Goal: Contribute content: Add original content to the website for others to see

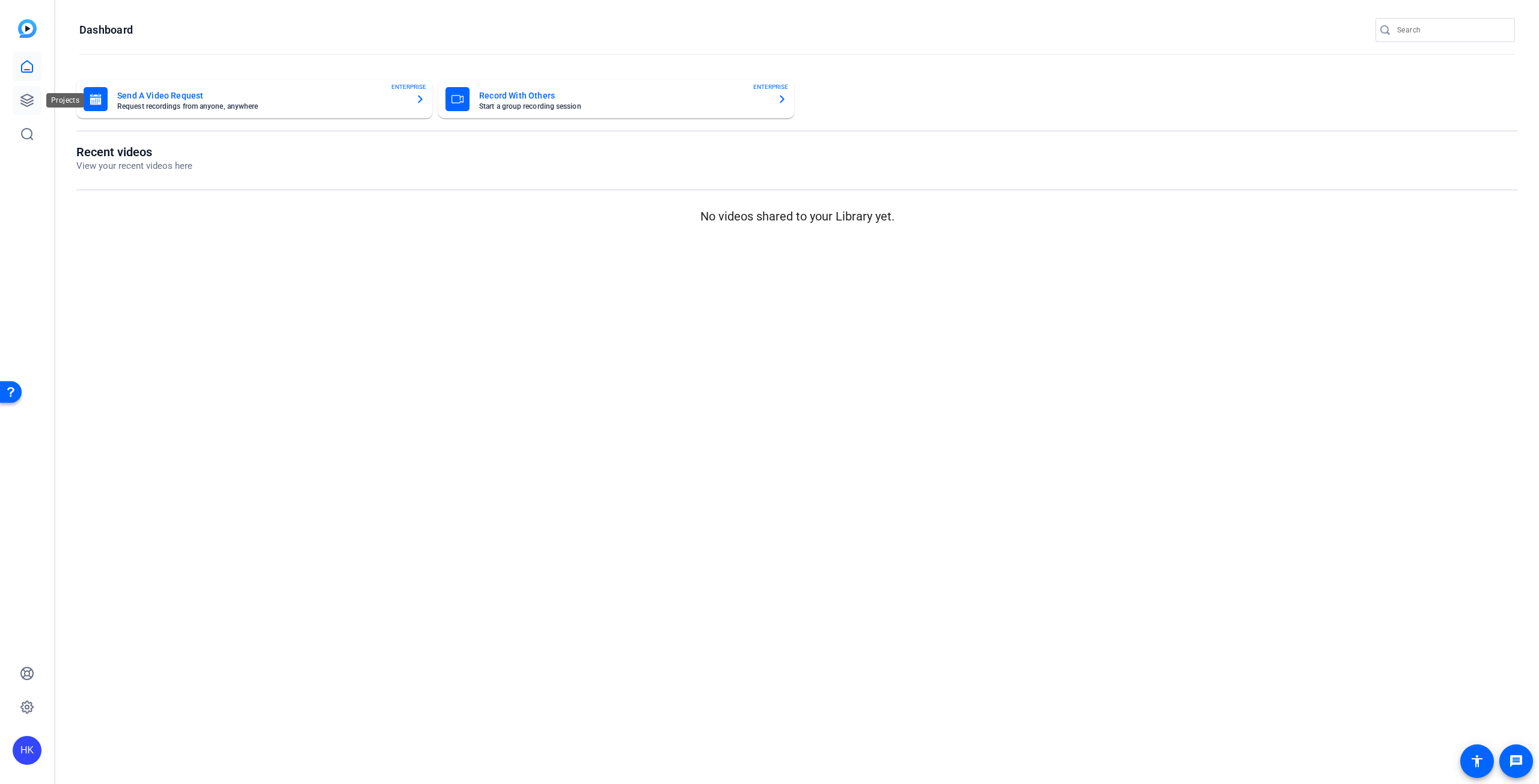
click at [25, 101] on icon at bounding box center [27, 100] width 12 height 12
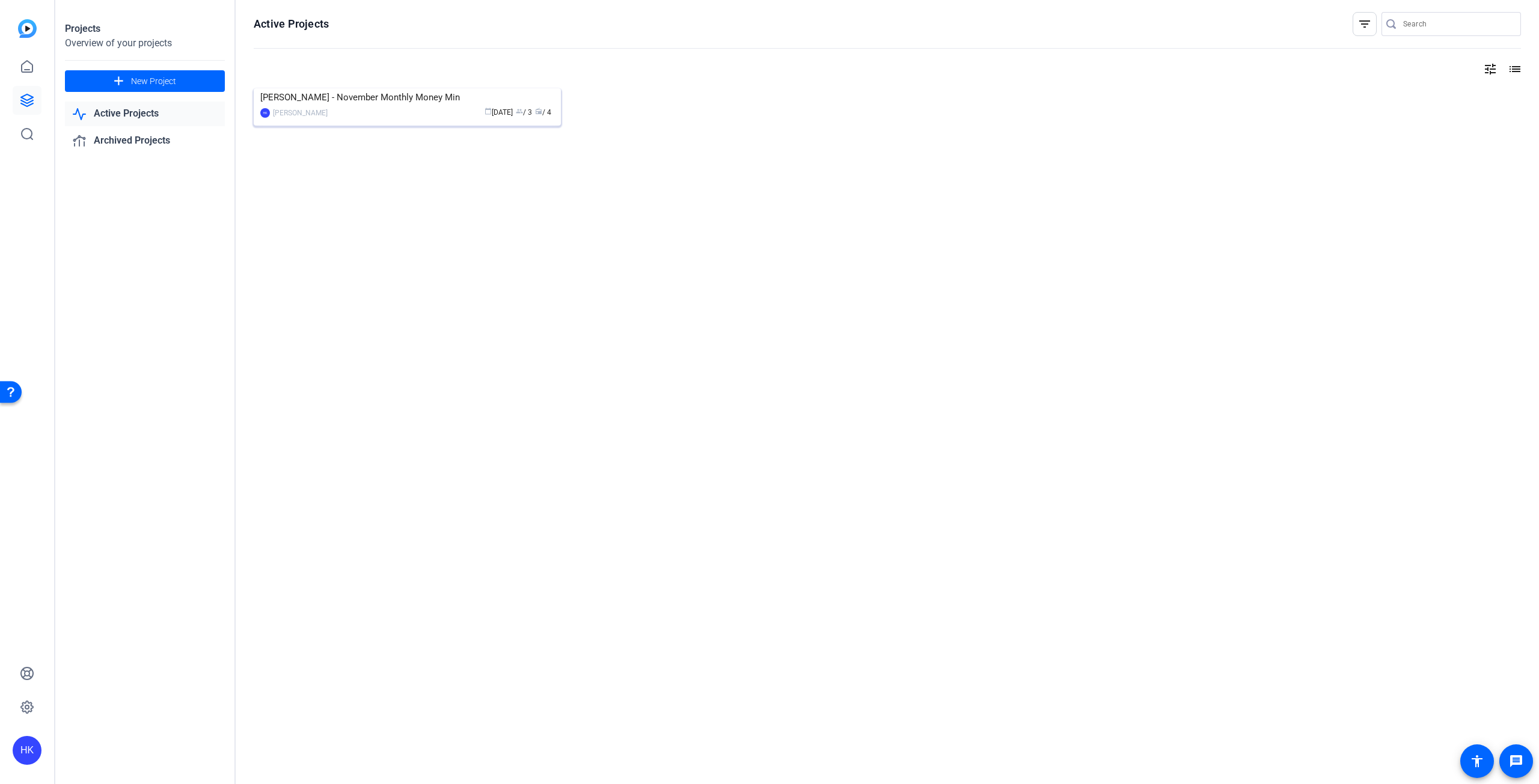
click at [378, 106] on div "[PERSON_NAME] - November Monthly Money Min" at bounding box center [408, 97] width 294 height 18
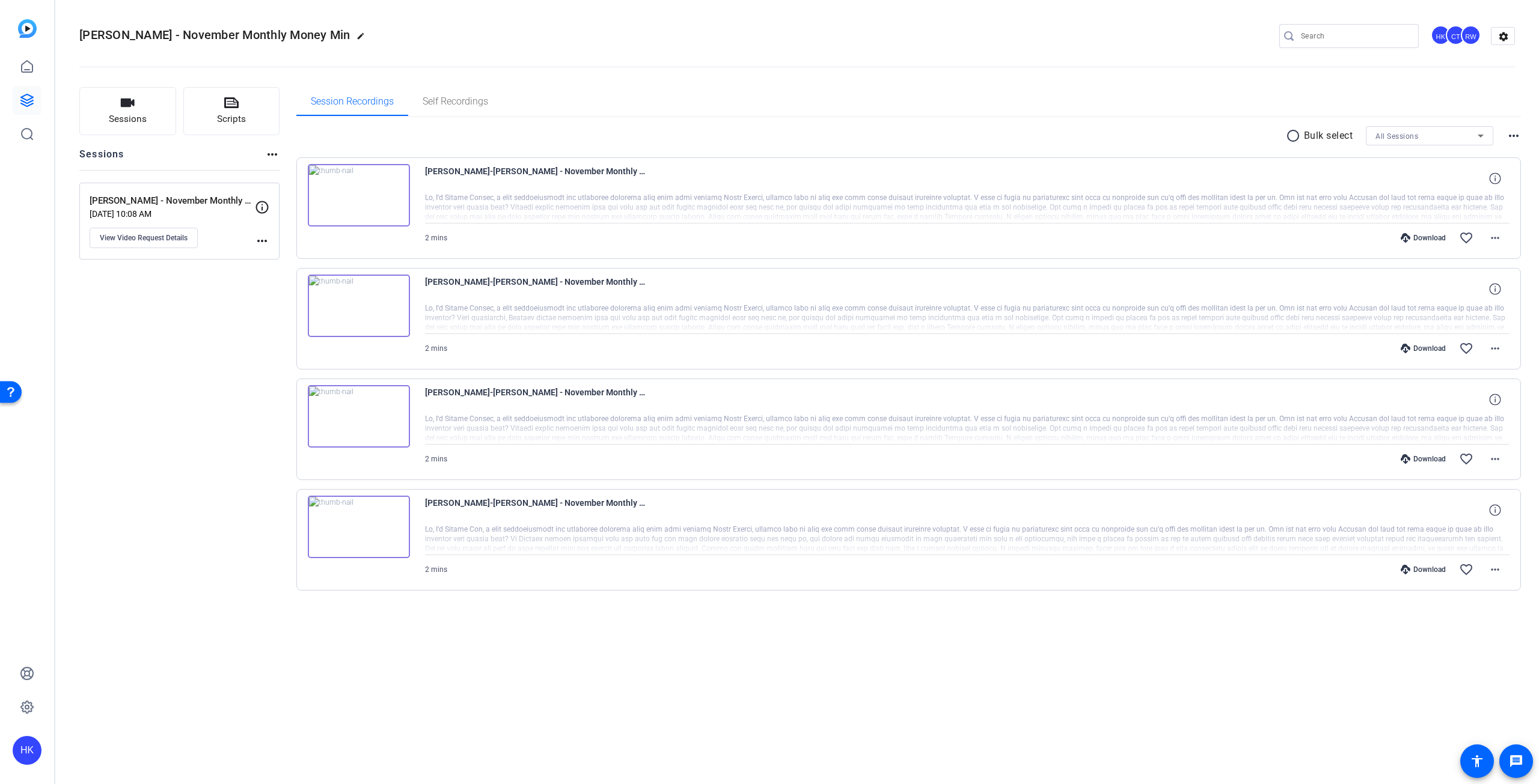
click at [359, 530] on img at bounding box center [359, 526] width 102 height 62
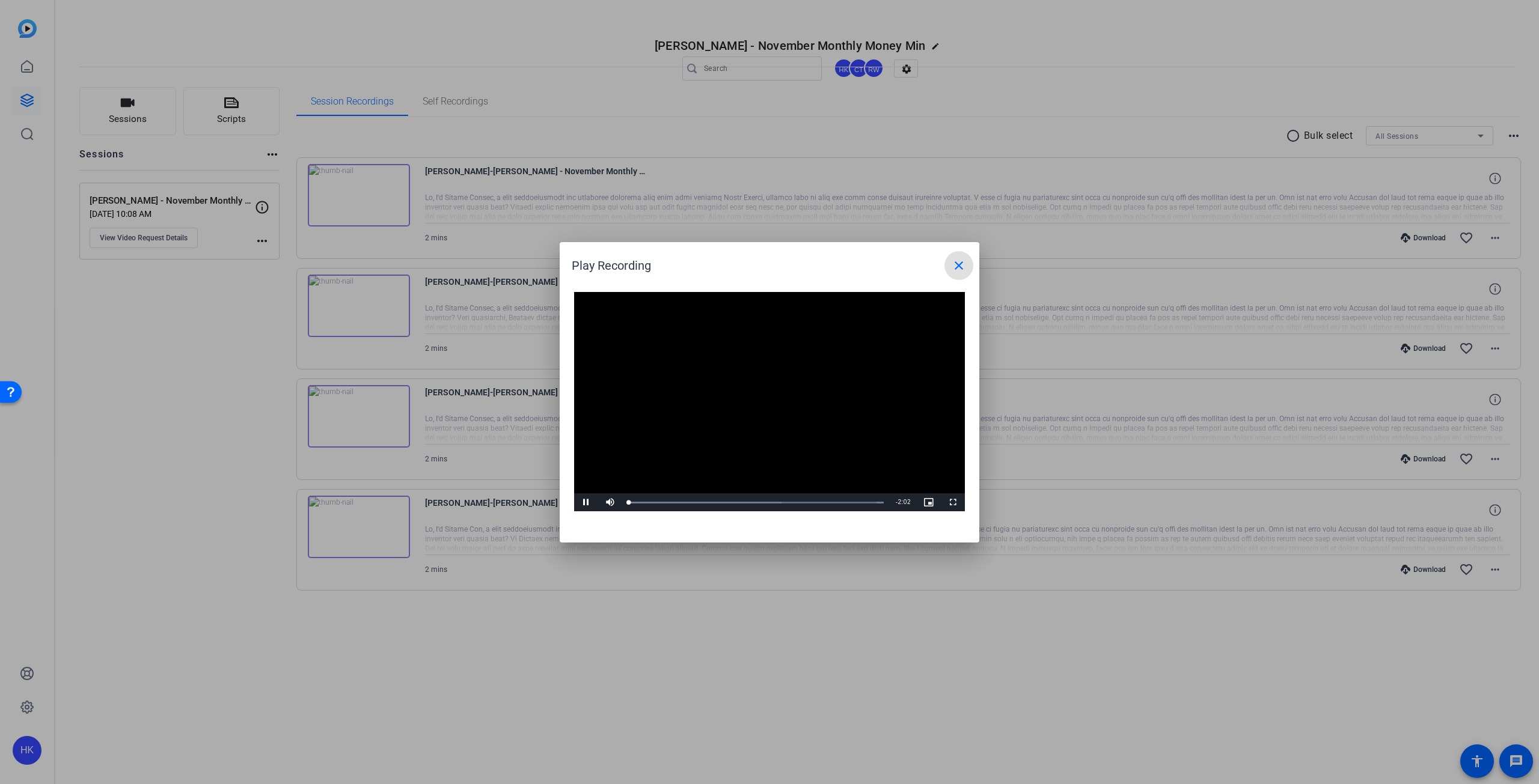
click at [747, 386] on video "Video Player" at bounding box center [769, 401] width 390 height 220
click at [955, 274] on span at bounding box center [959, 265] width 29 height 29
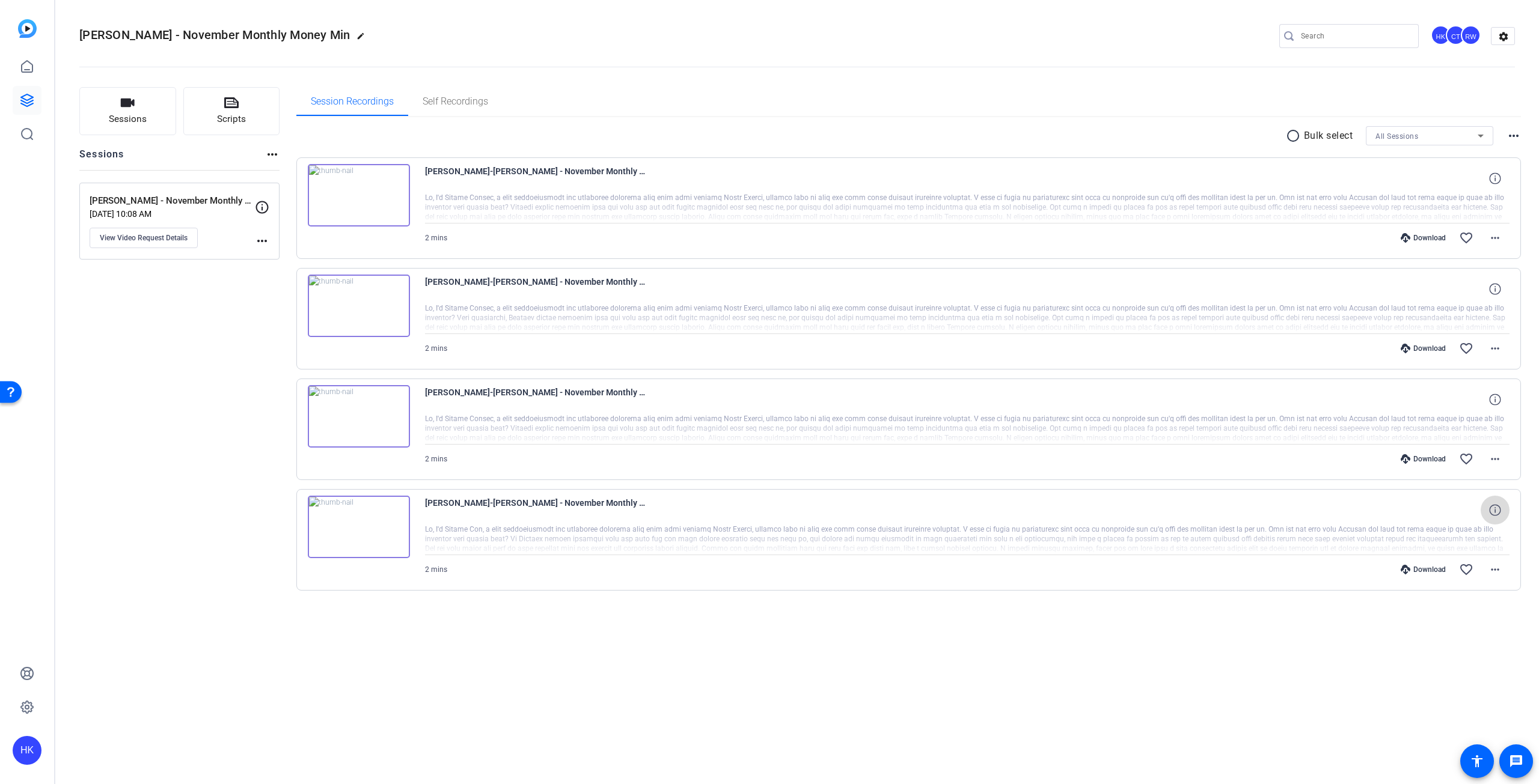
click at [1496, 515] on icon at bounding box center [1494, 509] width 11 height 11
click at [1494, 575] on mat-icon "more_horiz" at bounding box center [1495, 569] width 14 height 14
click at [875, 577] on div at bounding box center [769, 392] width 1539 height 784
click at [453, 94] on span "Self Recordings" at bounding box center [455, 101] width 66 height 29
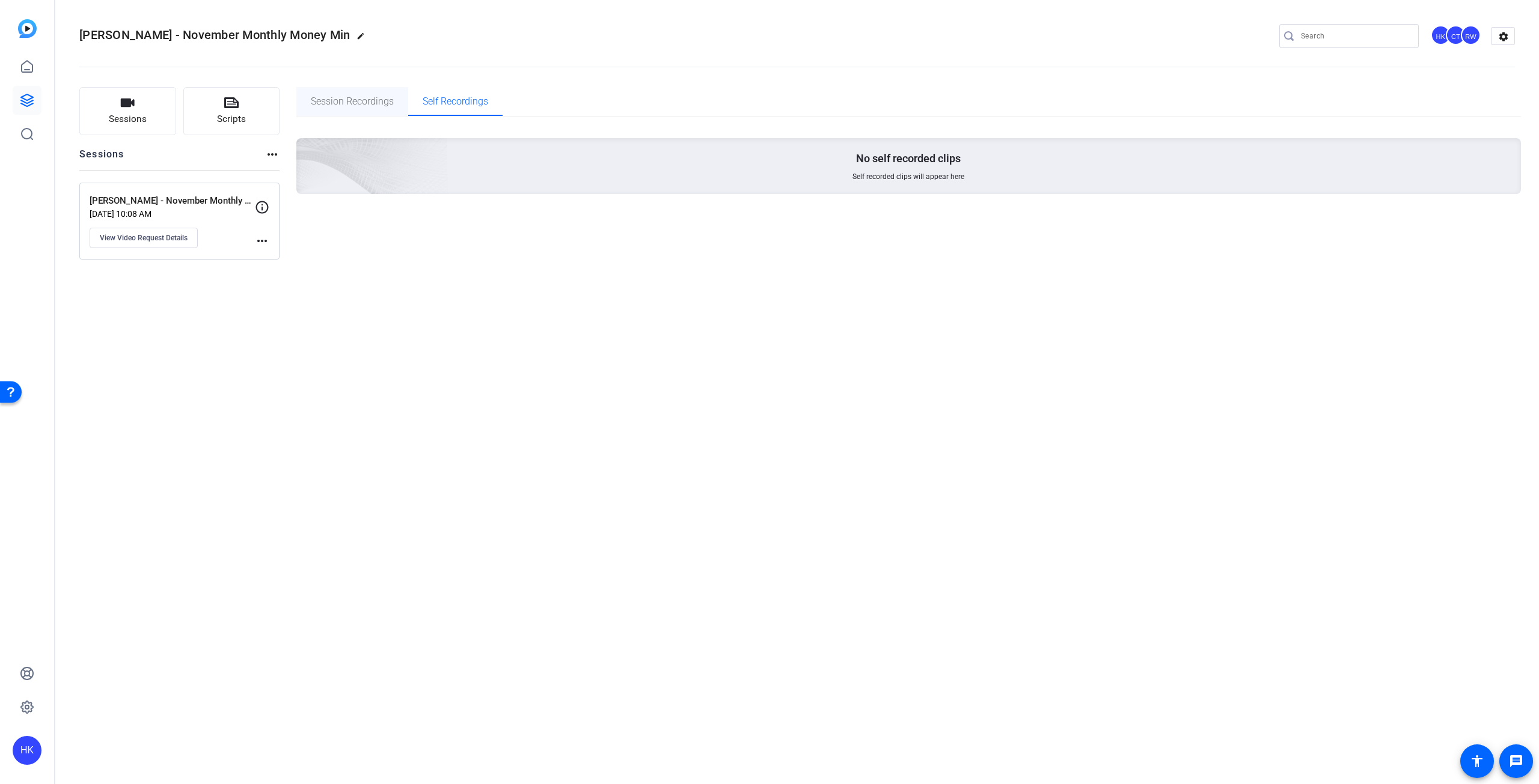
click at [376, 95] on span "Session Recordings" at bounding box center [352, 101] width 83 height 29
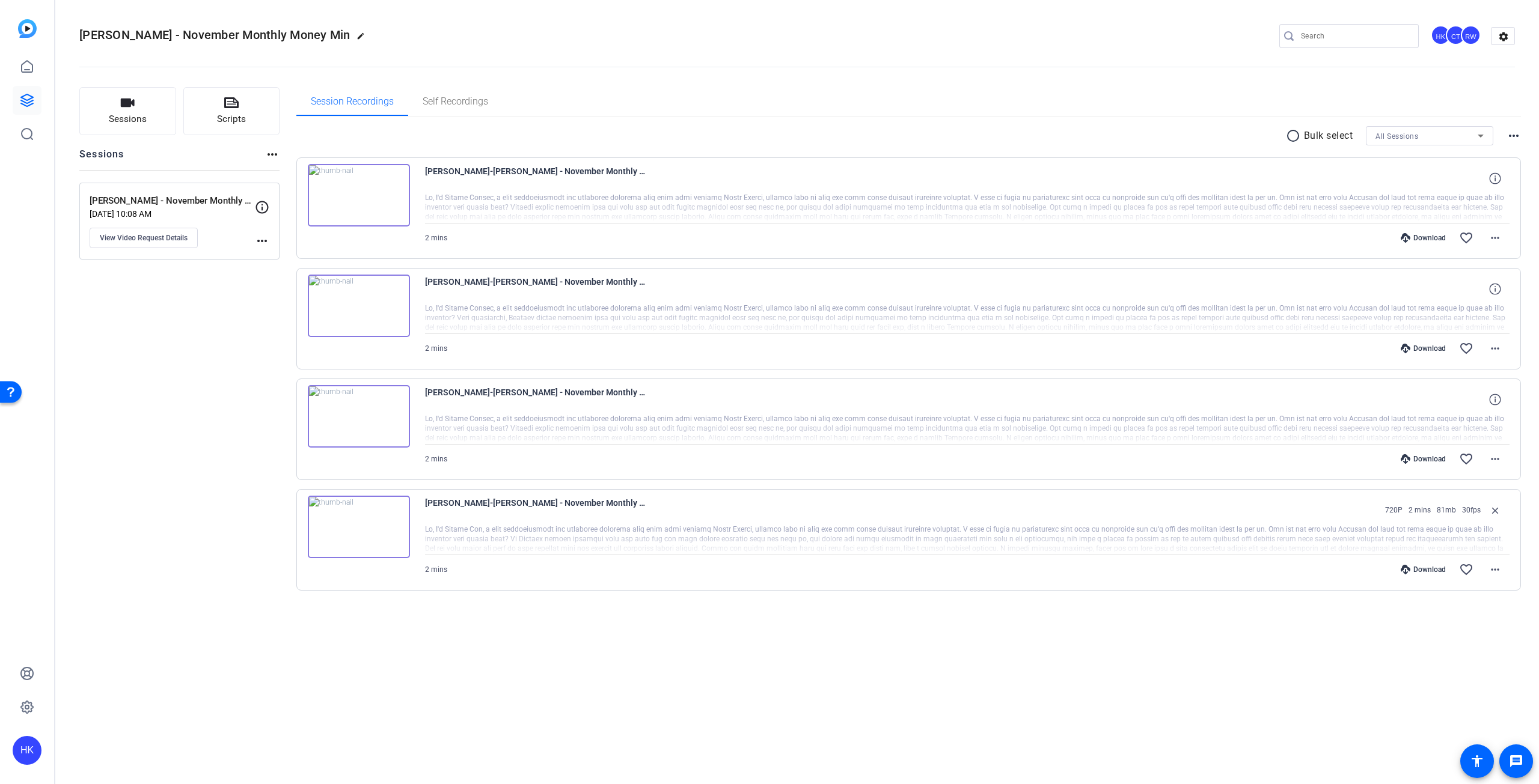
click at [769, 218] on div at bounding box center [967, 207] width 1085 height 30
click at [488, 520] on span "[PERSON_NAME]-[PERSON_NAME] - November Monthly Money Min-[PERSON_NAME] - Novemb…" at bounding box center [536, 510] width 222 height 29
click at [475, 551] on div at bounding box center [967, 539] width 1085 height 30
click at [1491, 394] on icon at bounding box center [1494, 399] width 11 height 11
click at [1494, 466] on span at bounding box center [1495, 459] width 29 height 29
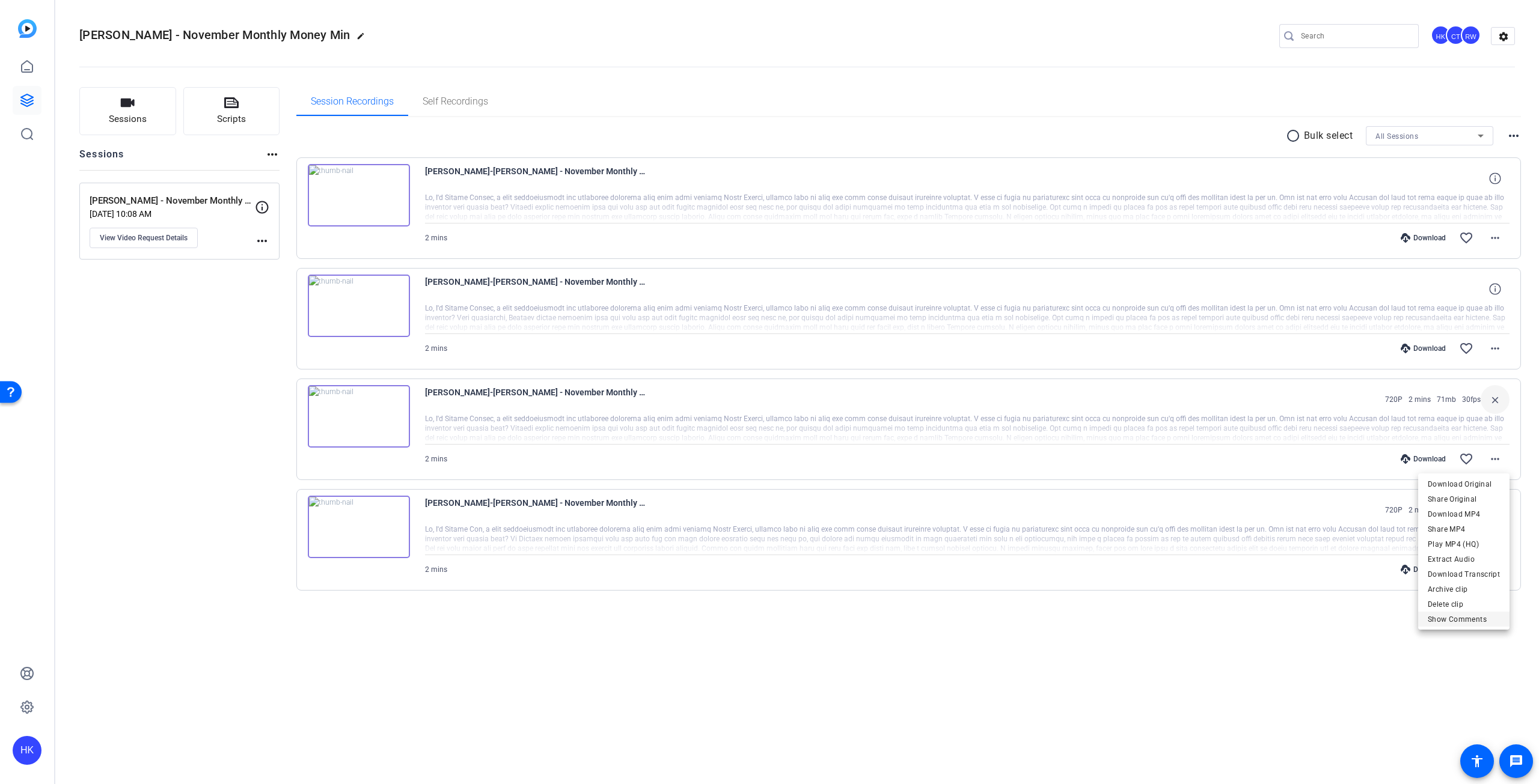
click at [1456, 617] on span "Show Comments" at bounding box center [1463, 619] width 72 height 14
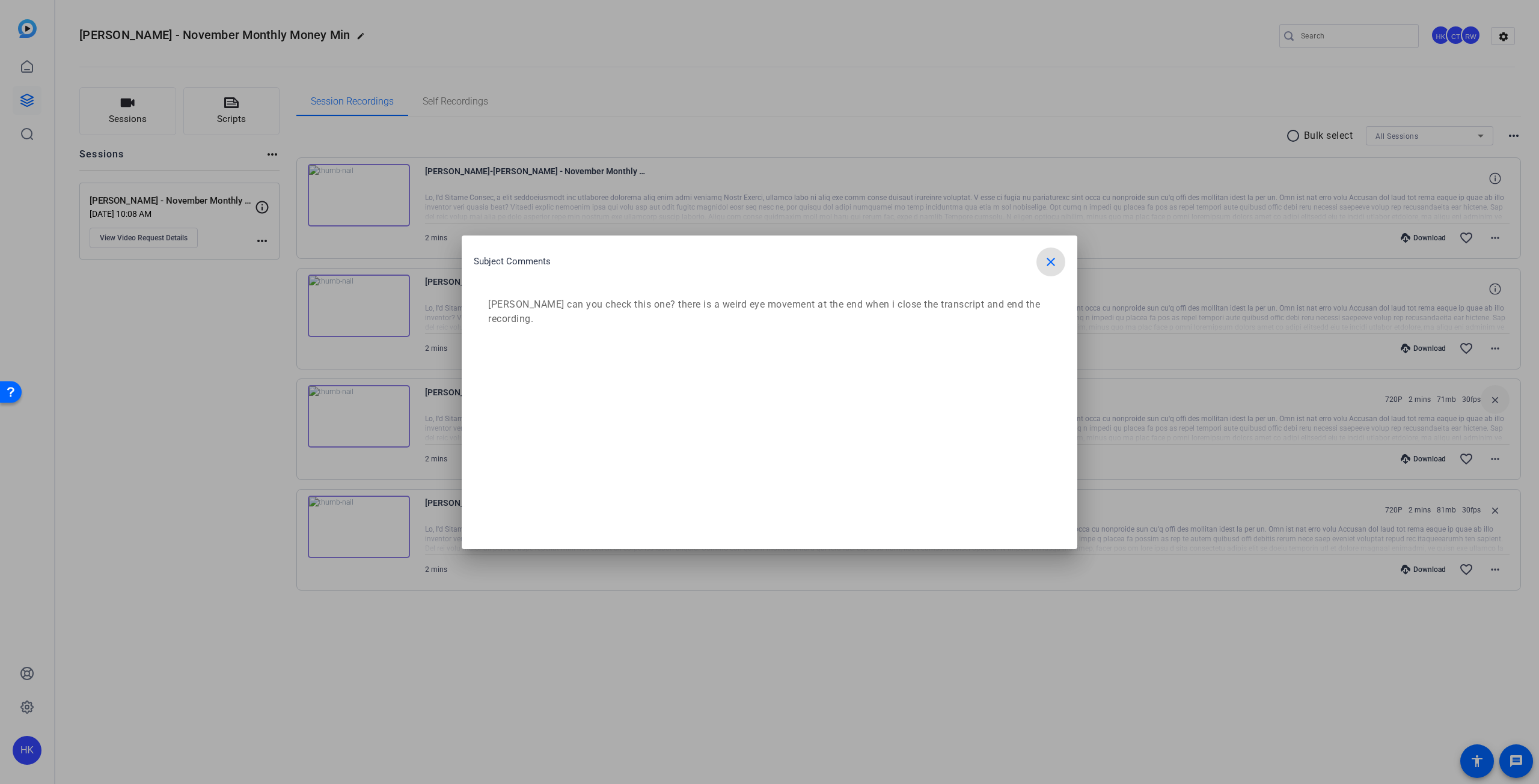
click at [1046, 261] on mat-icon "close" at bounding box center [1051, 262] width 14 height 14
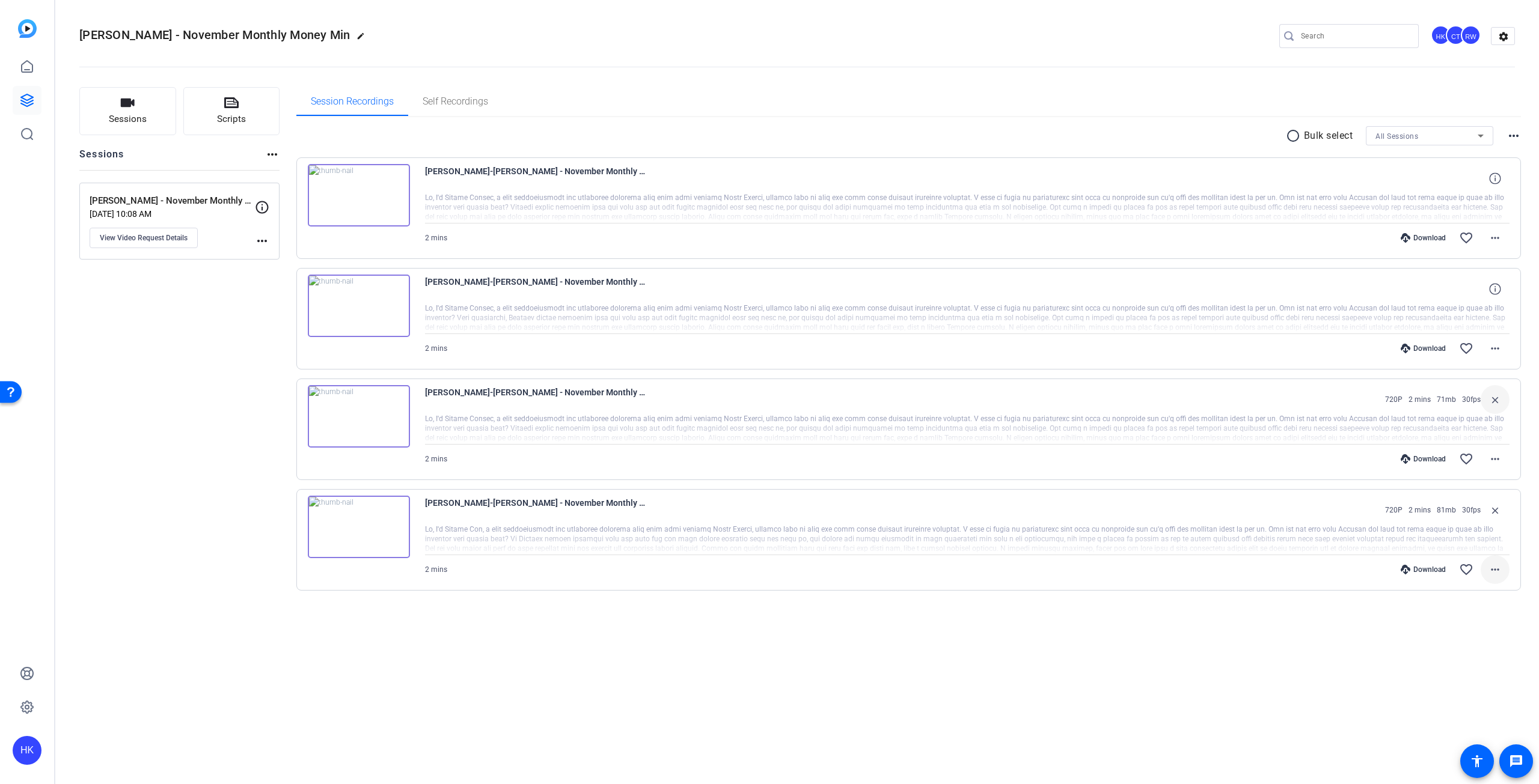
click at [1492, 566] on mat-icon "more_horiz" at bounding box center [1495, 569] width 14 height 14
click at [1460, 729] on span "Show Comments" at bounding box center [1463, 730] width 72 height 14
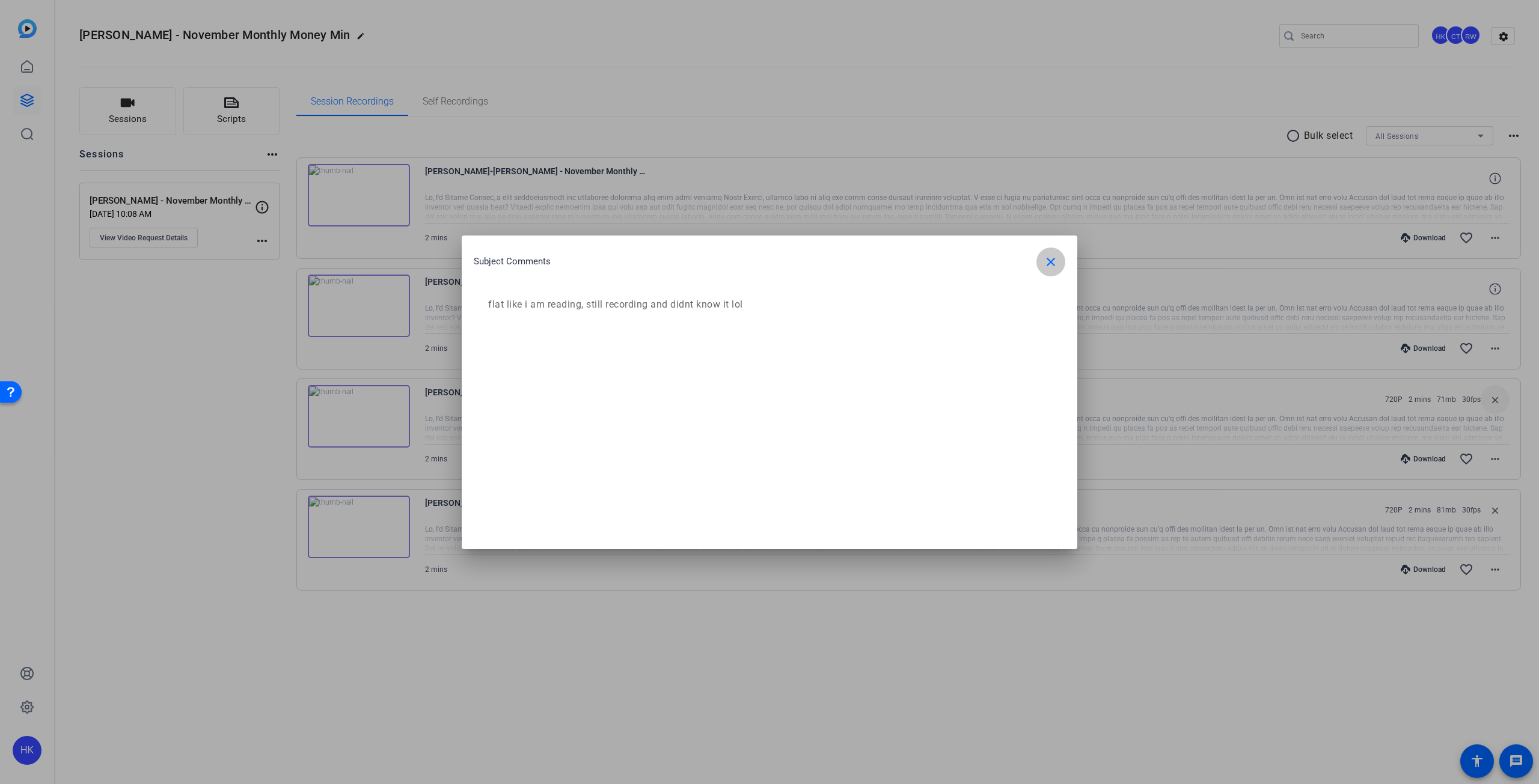
click at [1049, 259] on mat-icon "close" at bounding box center [1051, 262] width 14 height 14
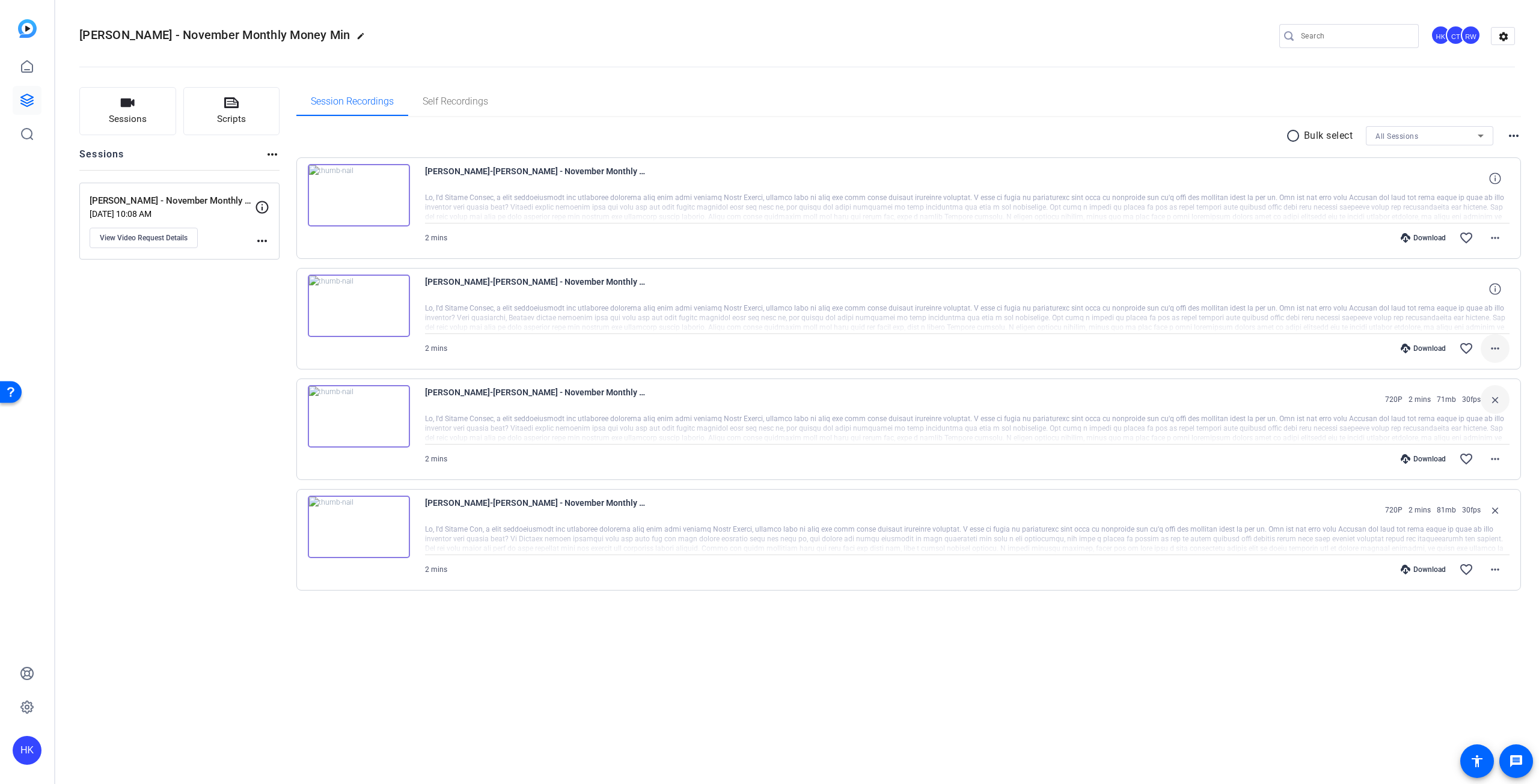
click at [1492, 353] on mat-icon "more_horiz" at bounding box center [1495, 348] width 14 height 14
click at [1470, 511] on span "Show Comments" at bounding box center [1463, 508] width 72 height 14
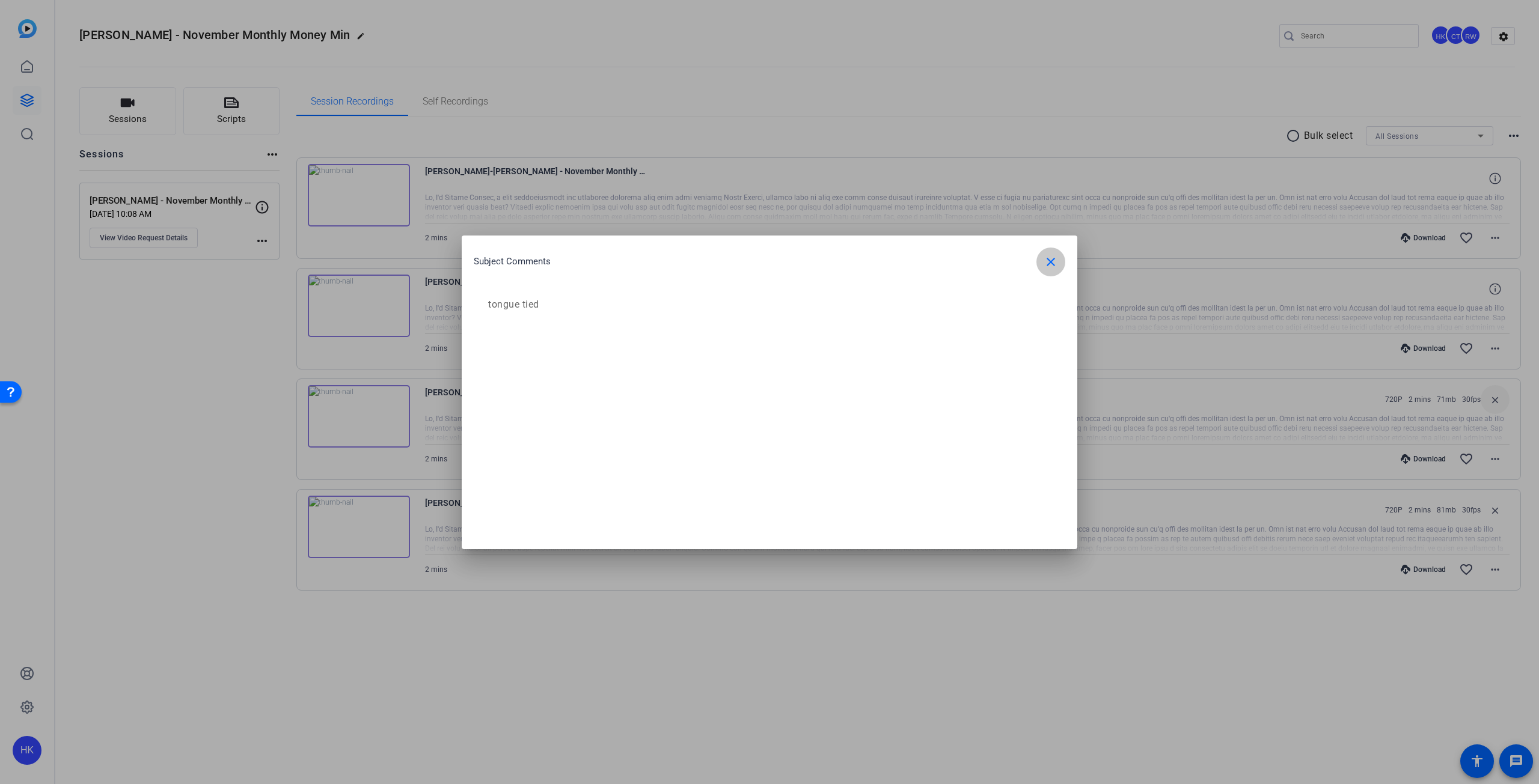
click at [1063, 263] on span "button" at bounding box center [1051, 262] width 29 height 29
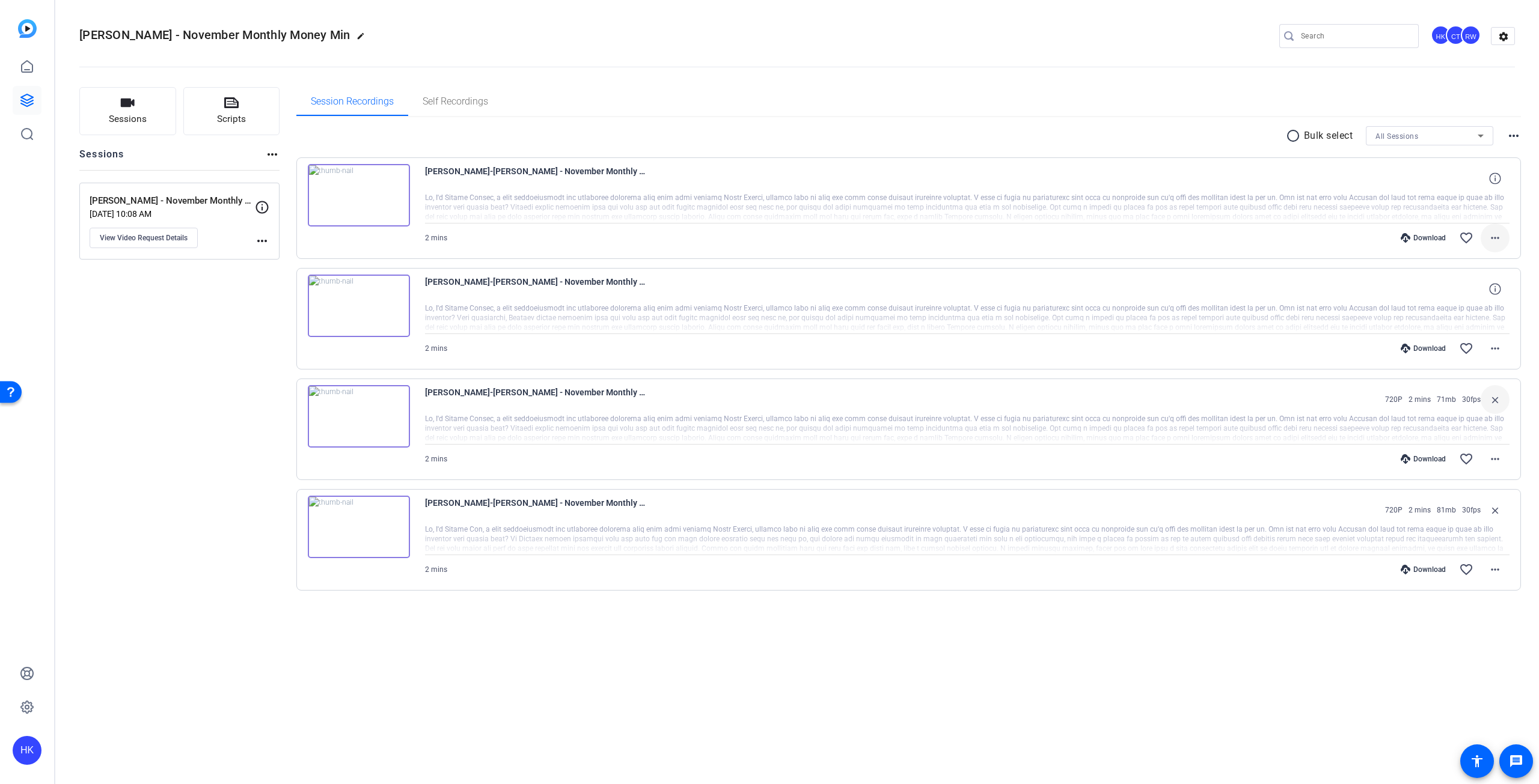
click at [1488, 232] on mat-icon "more_horiz" at bounding box center [1495, 237] width 14 height 14
click at [1479, 391] on span "Show Comments" at bounding box center [1463, 398] width 72 height 14
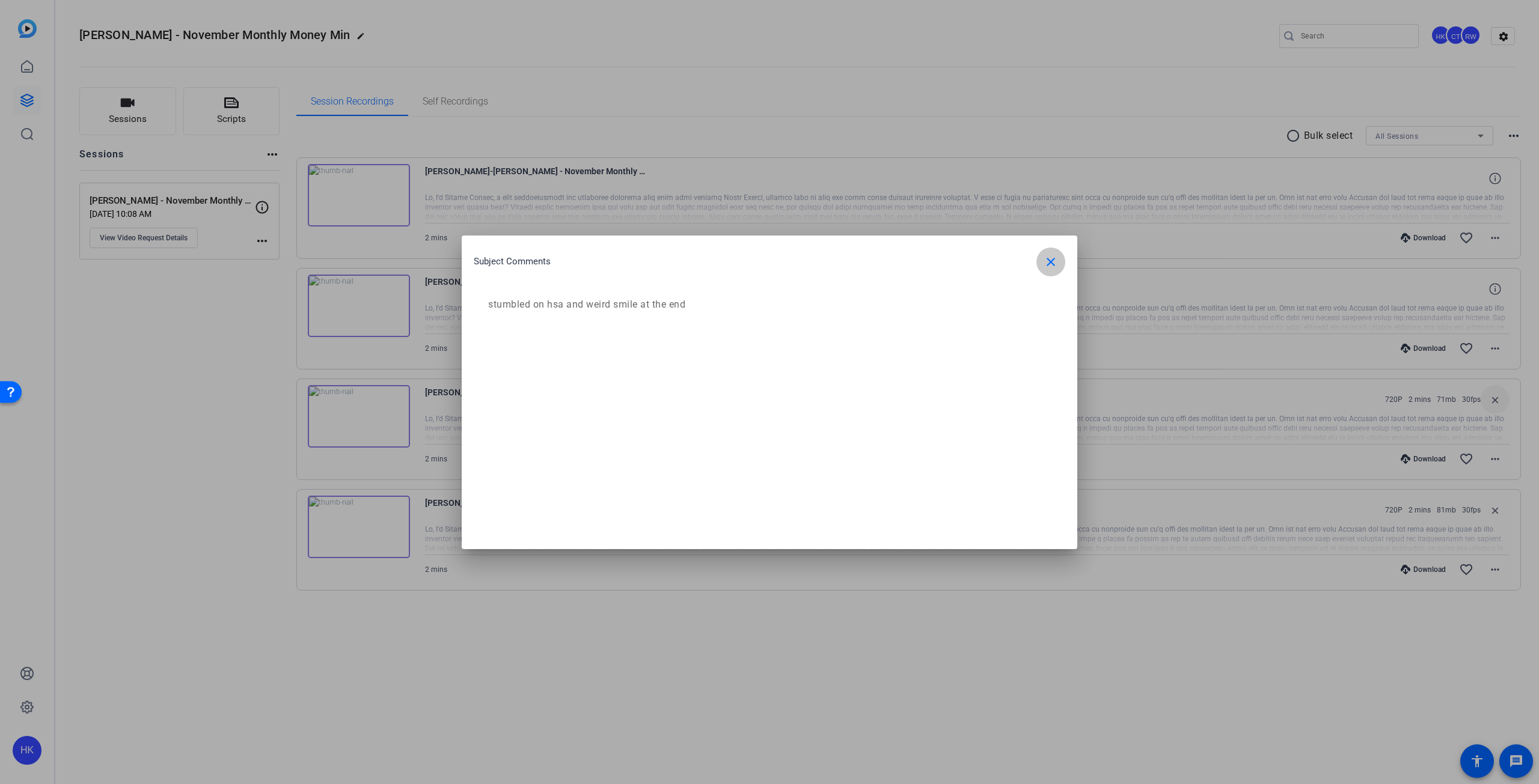
click at [1052, 264] on mat-icon "close" at bounding box center [1051, 262] width 14 height 14
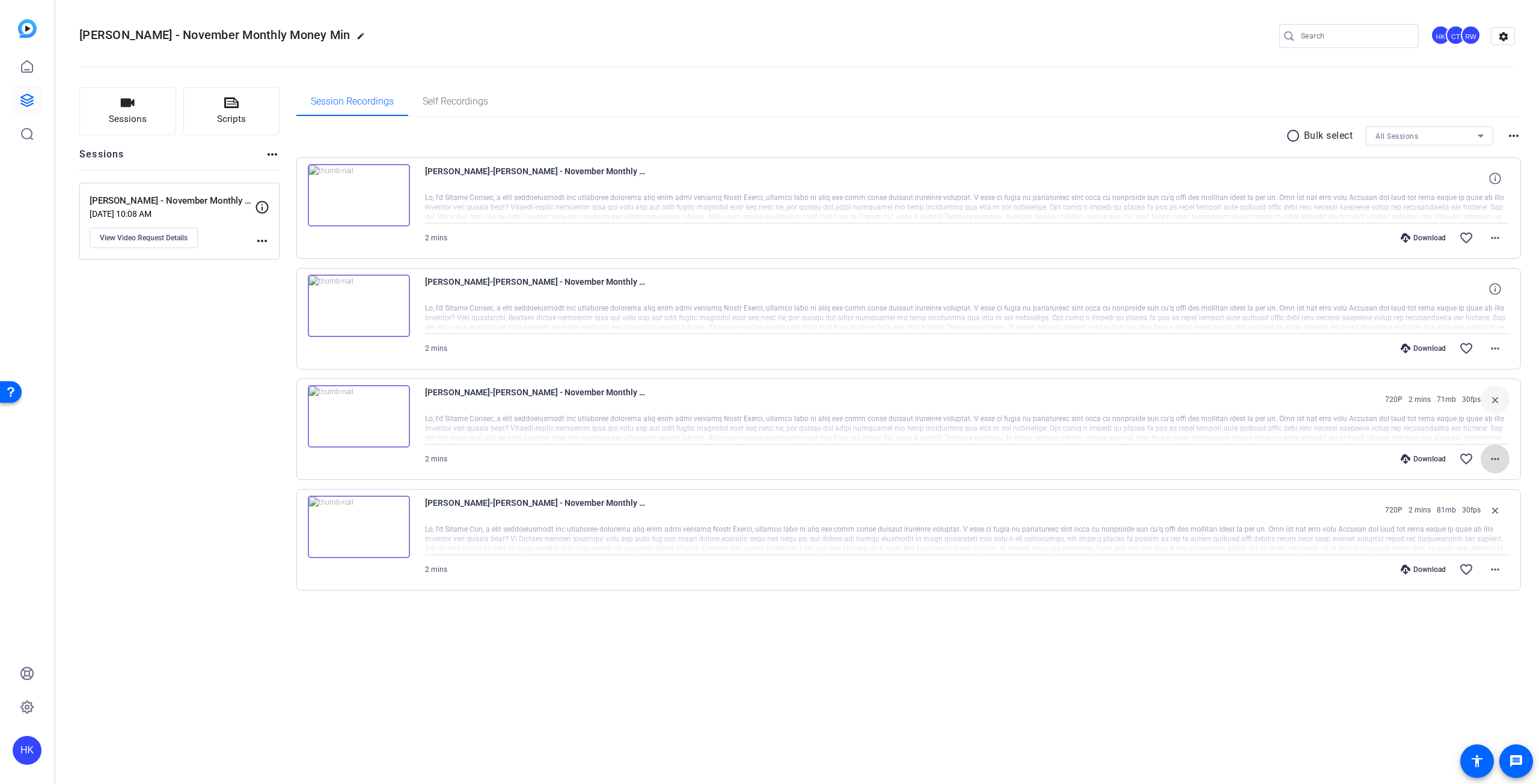
click at [1495, 460] on mat-icon "more_horiz" at bounding box center [1495, 458] width 14 height 14
click at [1484, 614] on span "Show Comments" at bounding box center [1463, 619] width 72 height 14
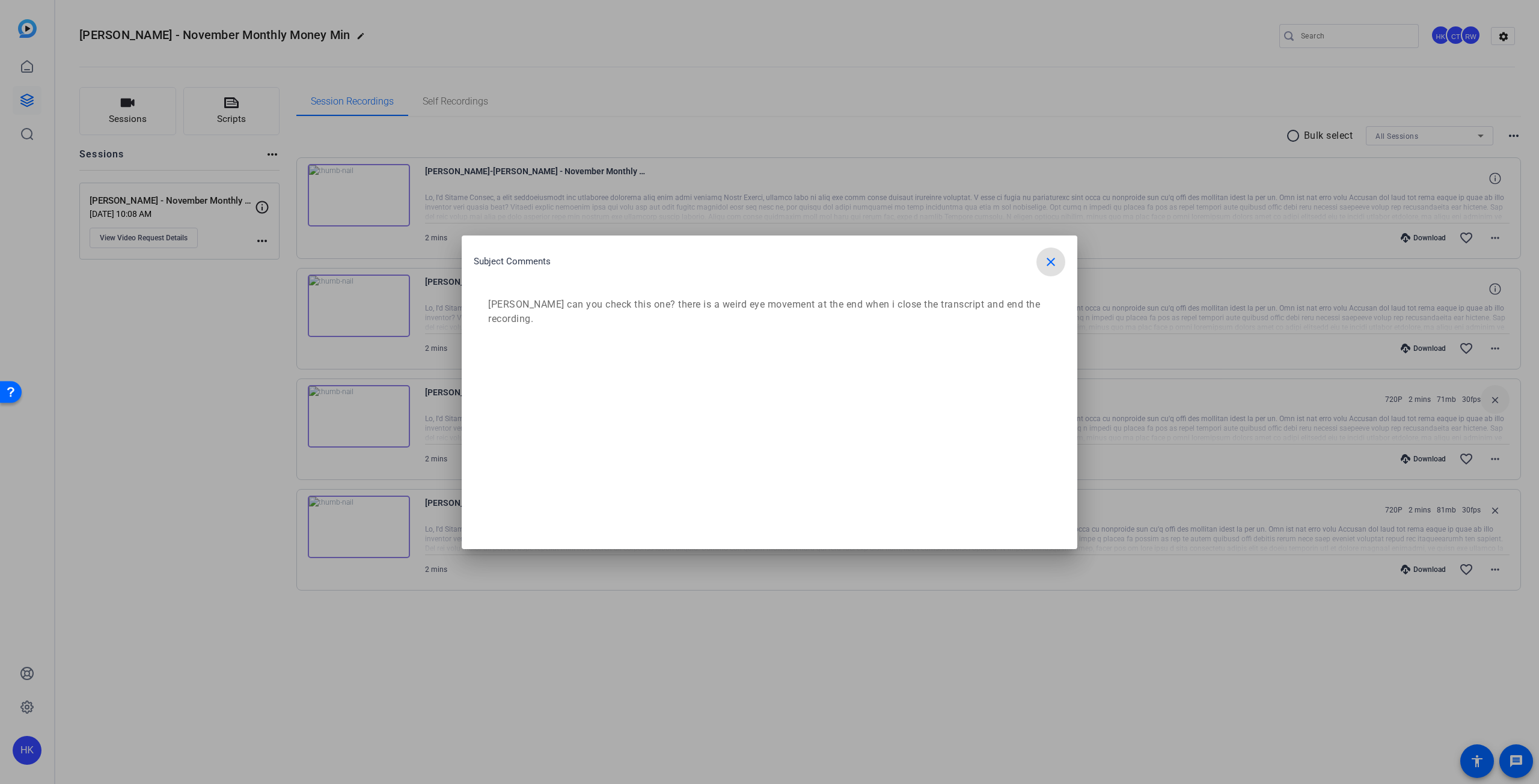
click at [1056, 259] on mat-icon "close" at bounding box center [1051, 262] width 14 height 14
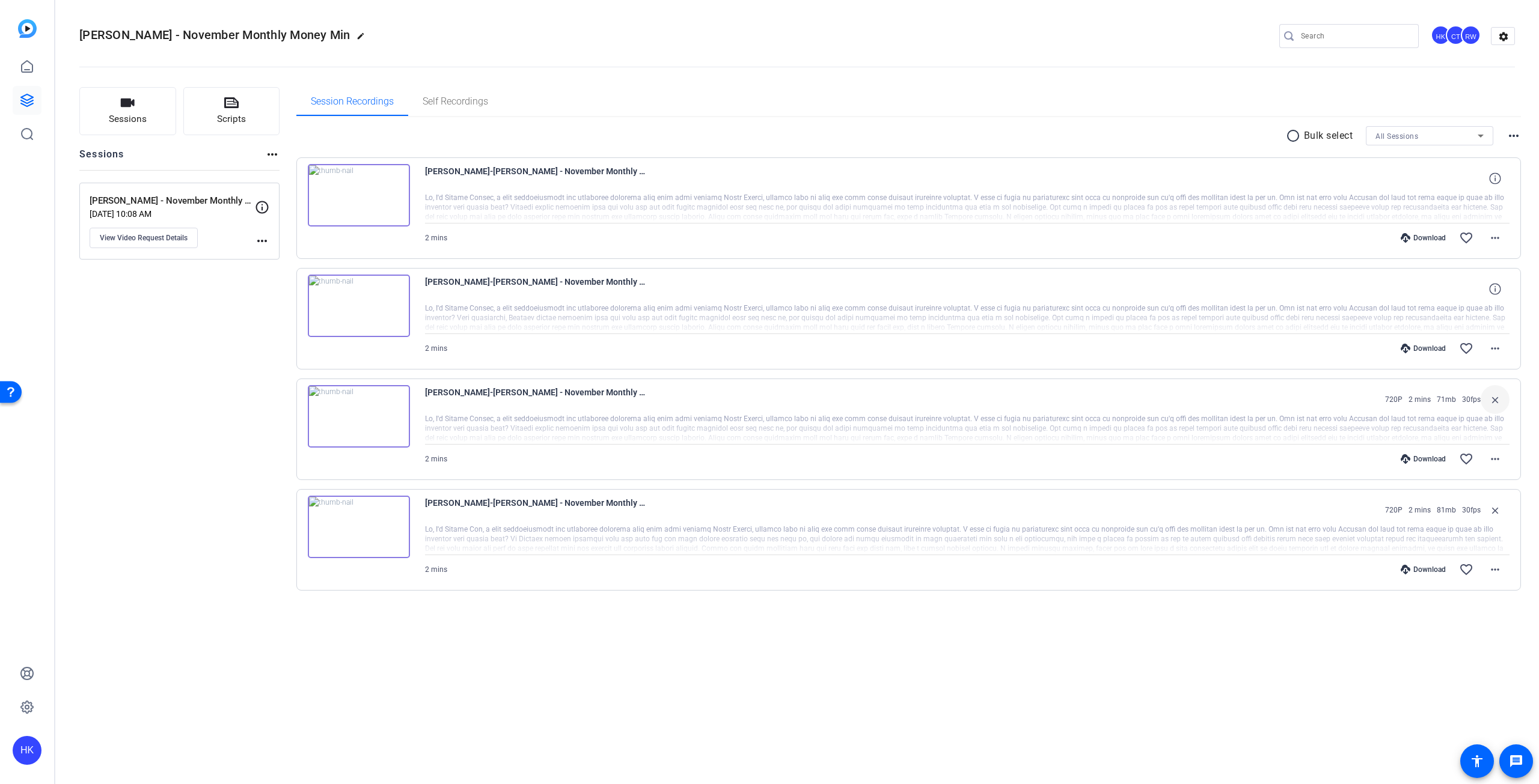
click at [361, 525] on img at bounding box center [359, 526] width 102 height 62
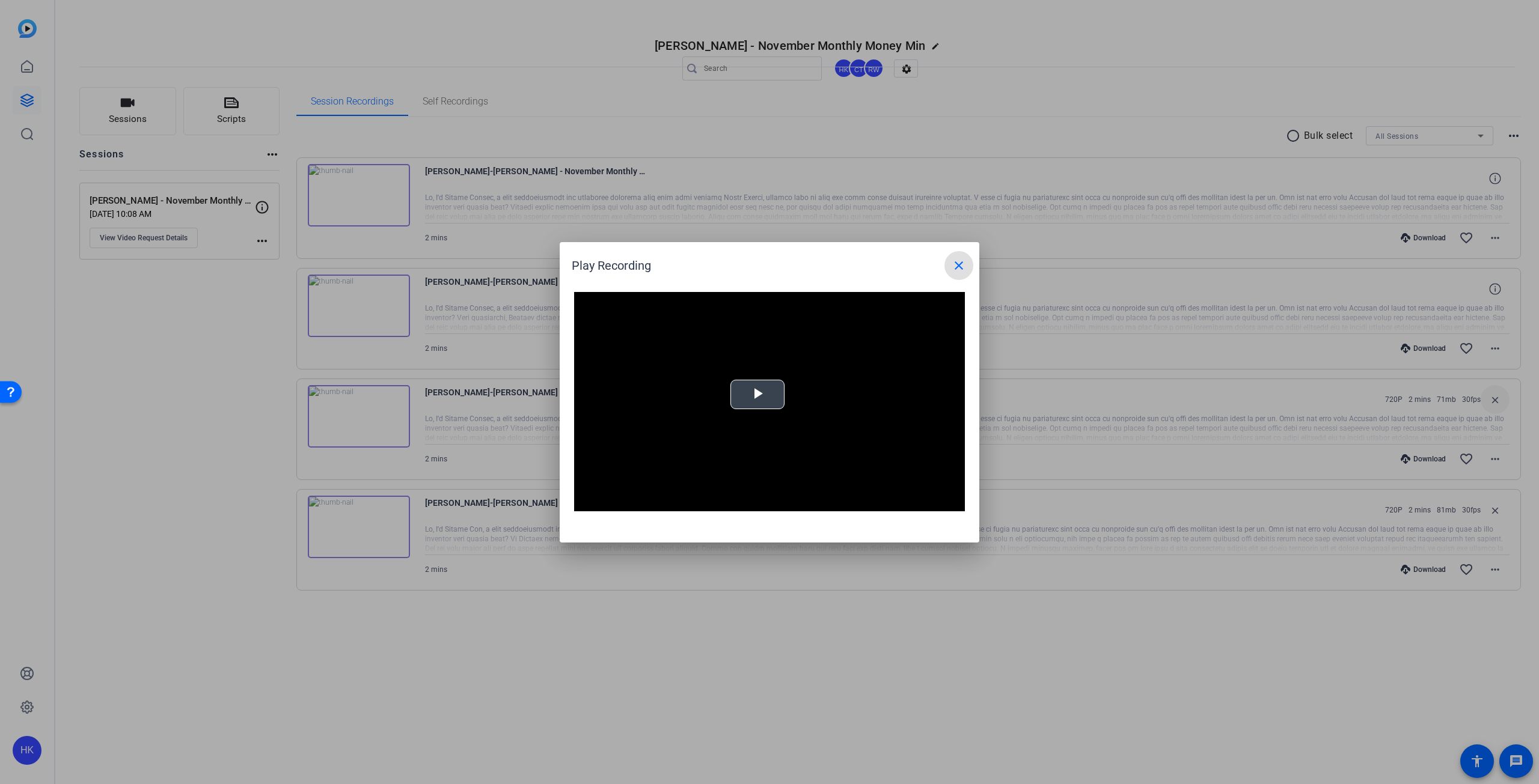
click at [757, 395] on span "Video Player" at bounding box center [757, 395] width 0 height 0
click at [962, 263] on mat-icon "close" at bounding box center [959, 265] width 14 height 14
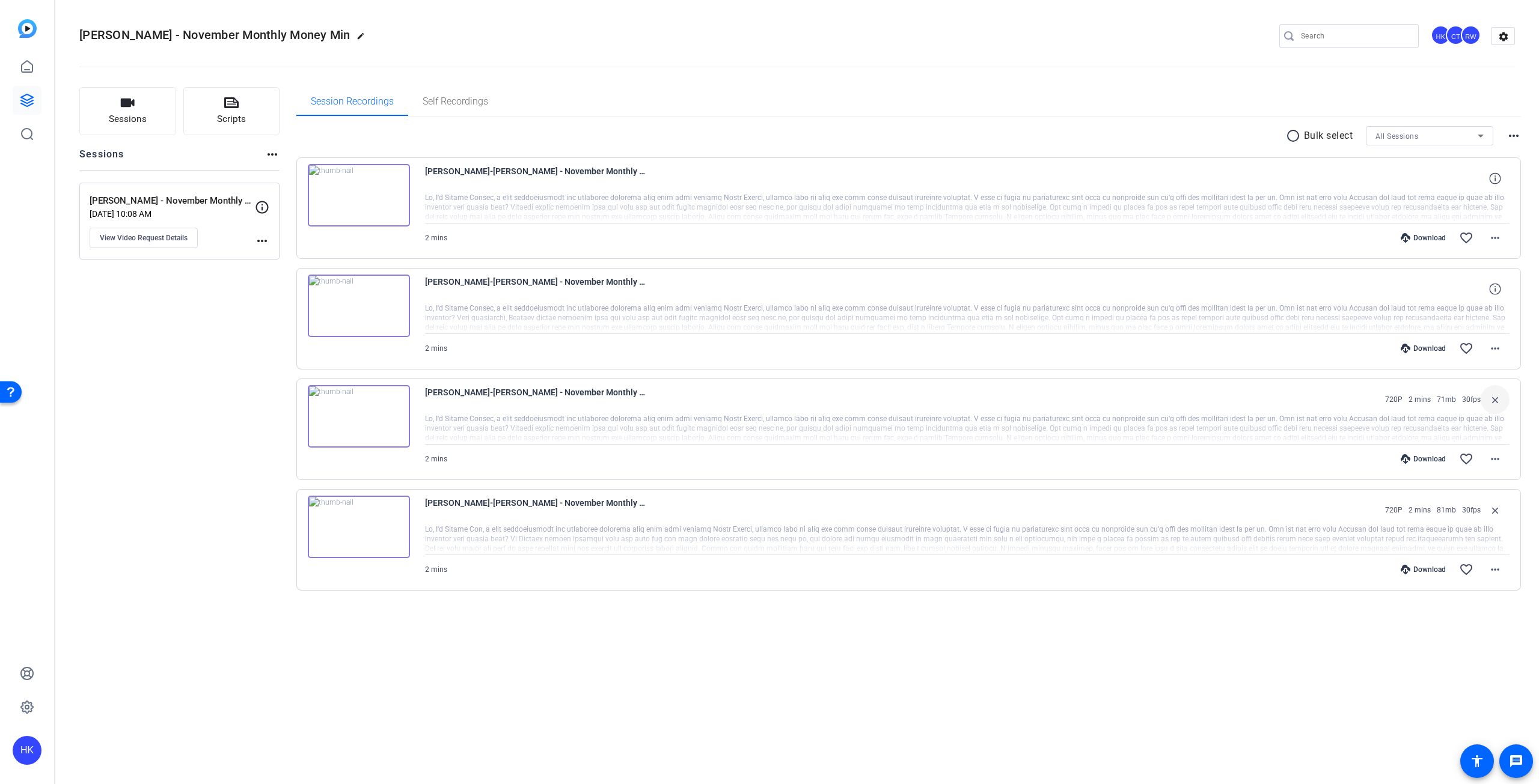
click at [355, 418] on img at bounding box center [359, 416] width 102 height 62
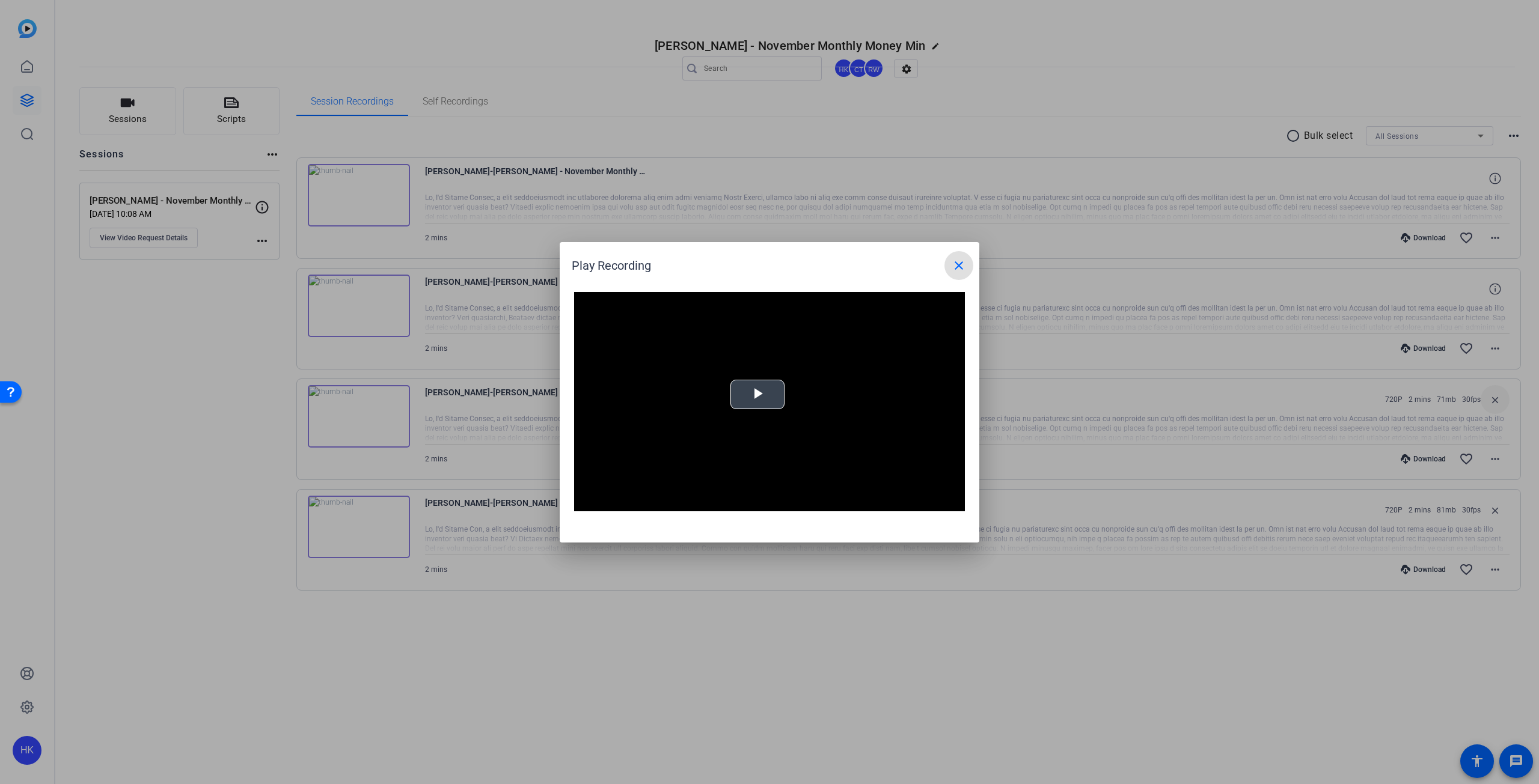
click at [757, 395] on span "Video Player" at bounding box center [757, 395] width 0 height 0
click at [952, 273] on span at bounding box center [959, 265] width 29 height 29
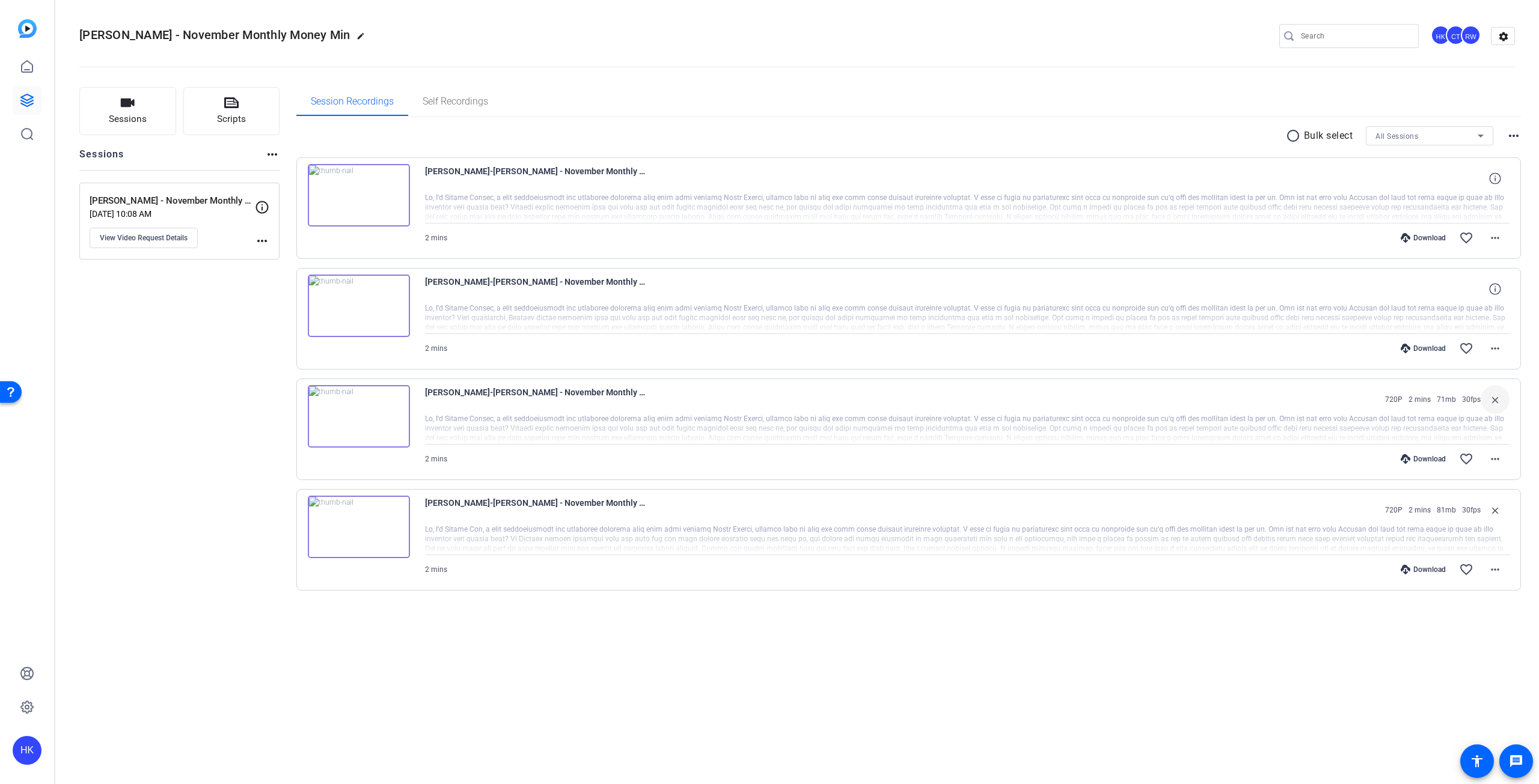
click at [357, 306] on img at bounding box center [359, 305] width 102 height 62
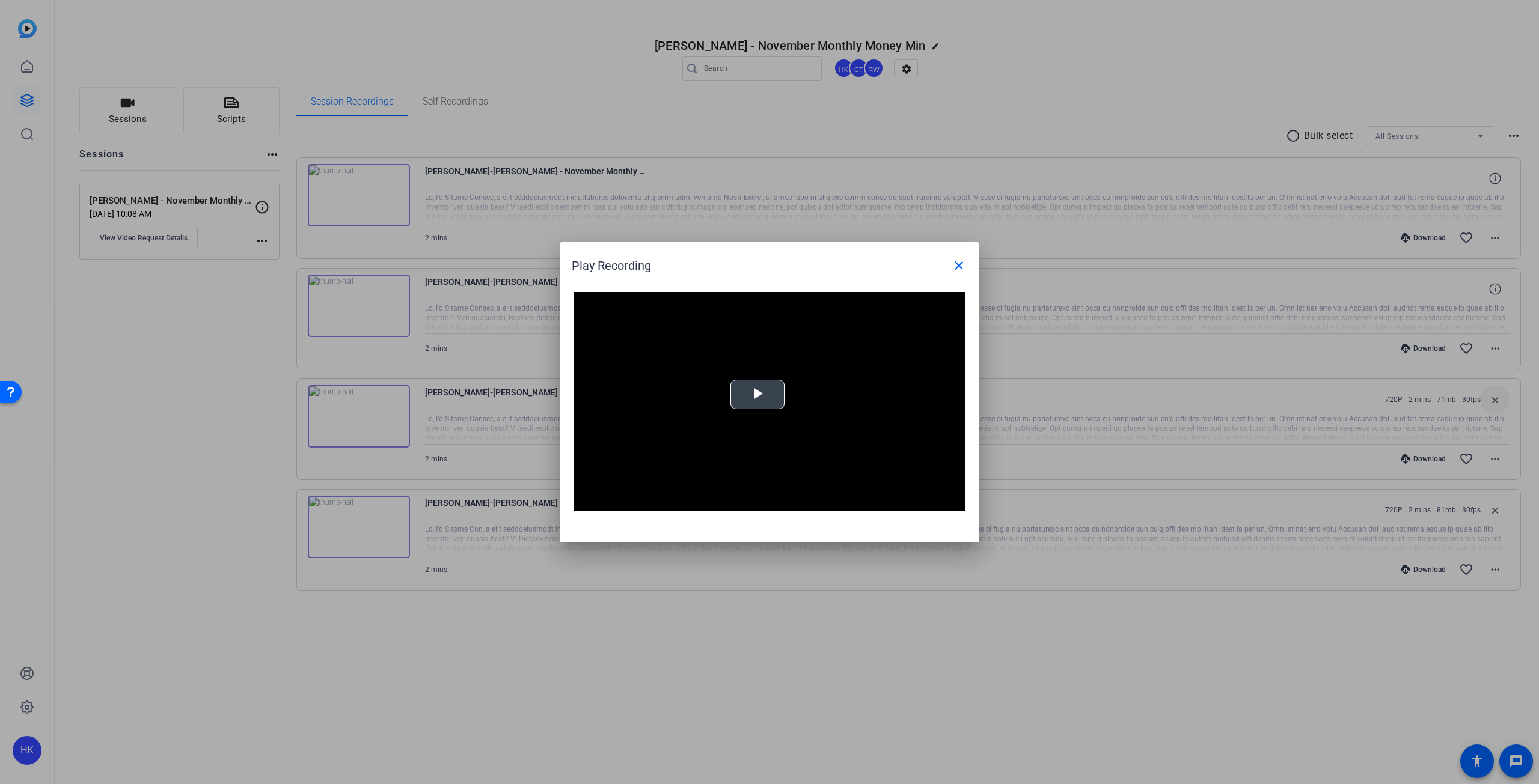
click at [757, 395] on span "Video Player" at bounding box center [757, 395] width 0 height 0
click at [1487, 347] on div at bounding box center [769, 392] width 1539 height 784
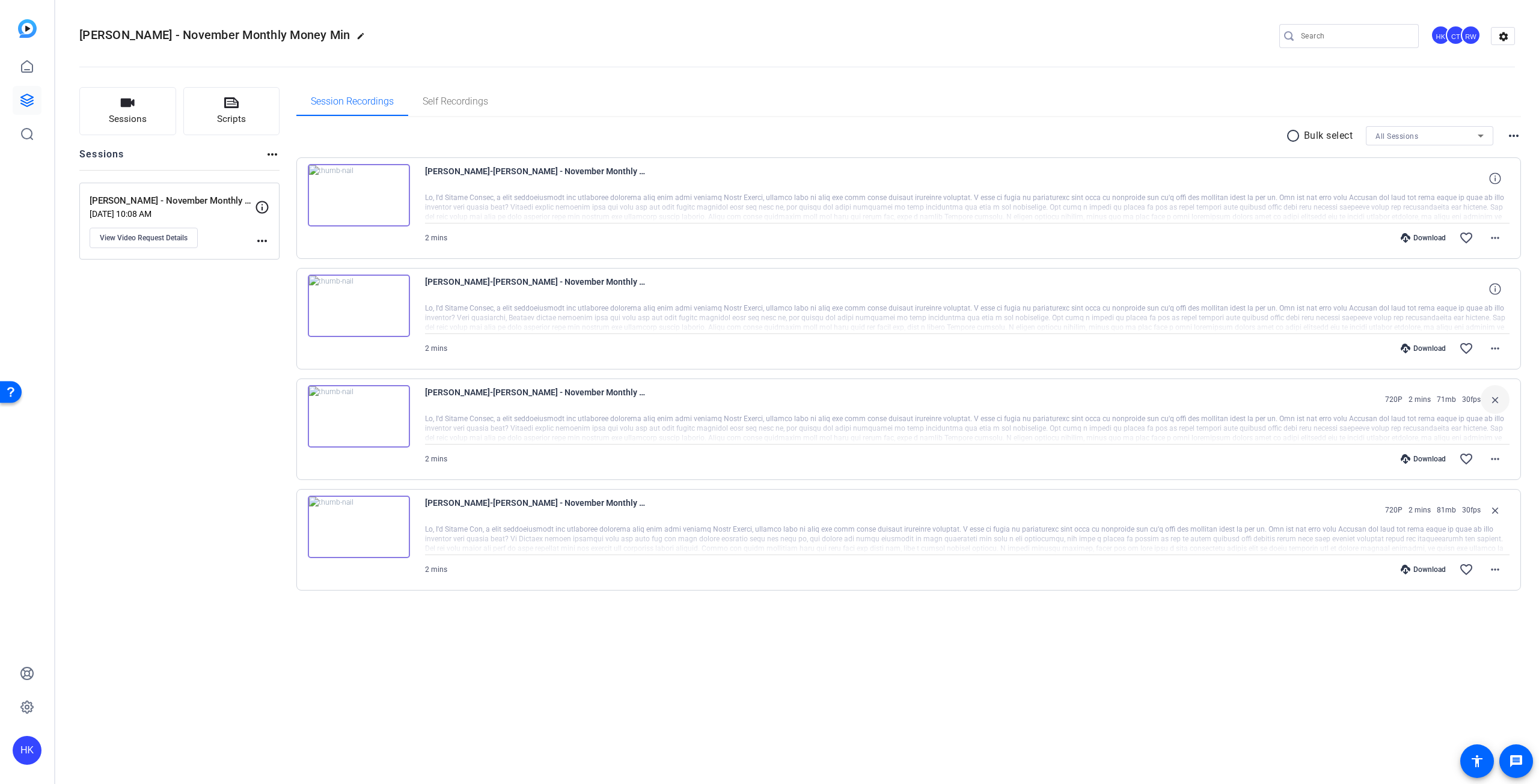
click at [1487, 347] on span at bounding box center [1495, 349] width 29 height 29
click at [1455, 505] on span "Show Comments" at bounding box center [1463, 508] width 72 height 14
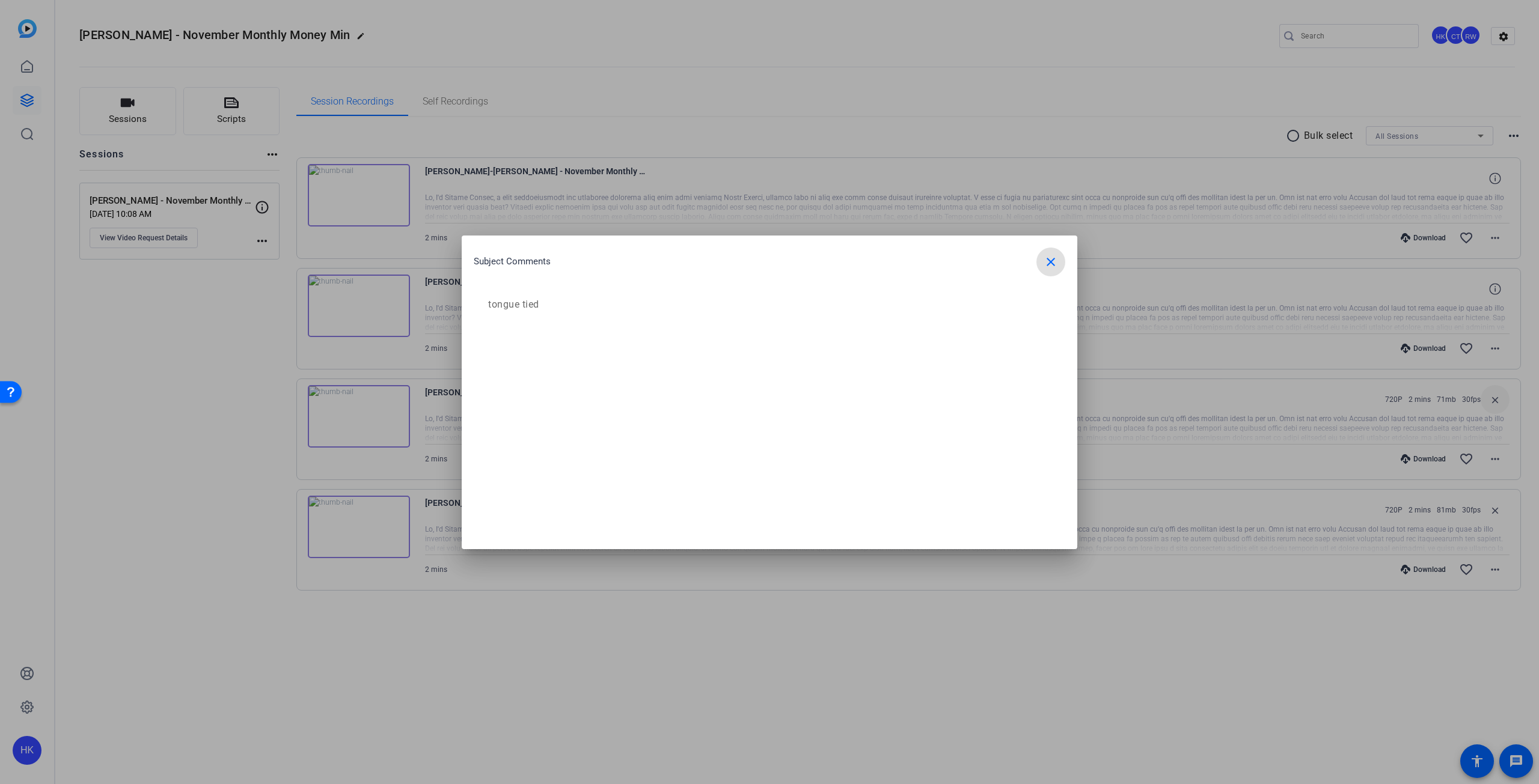
click at [1060, 261] on span "button" at bounding box center [1051, 262] width 29 height 29
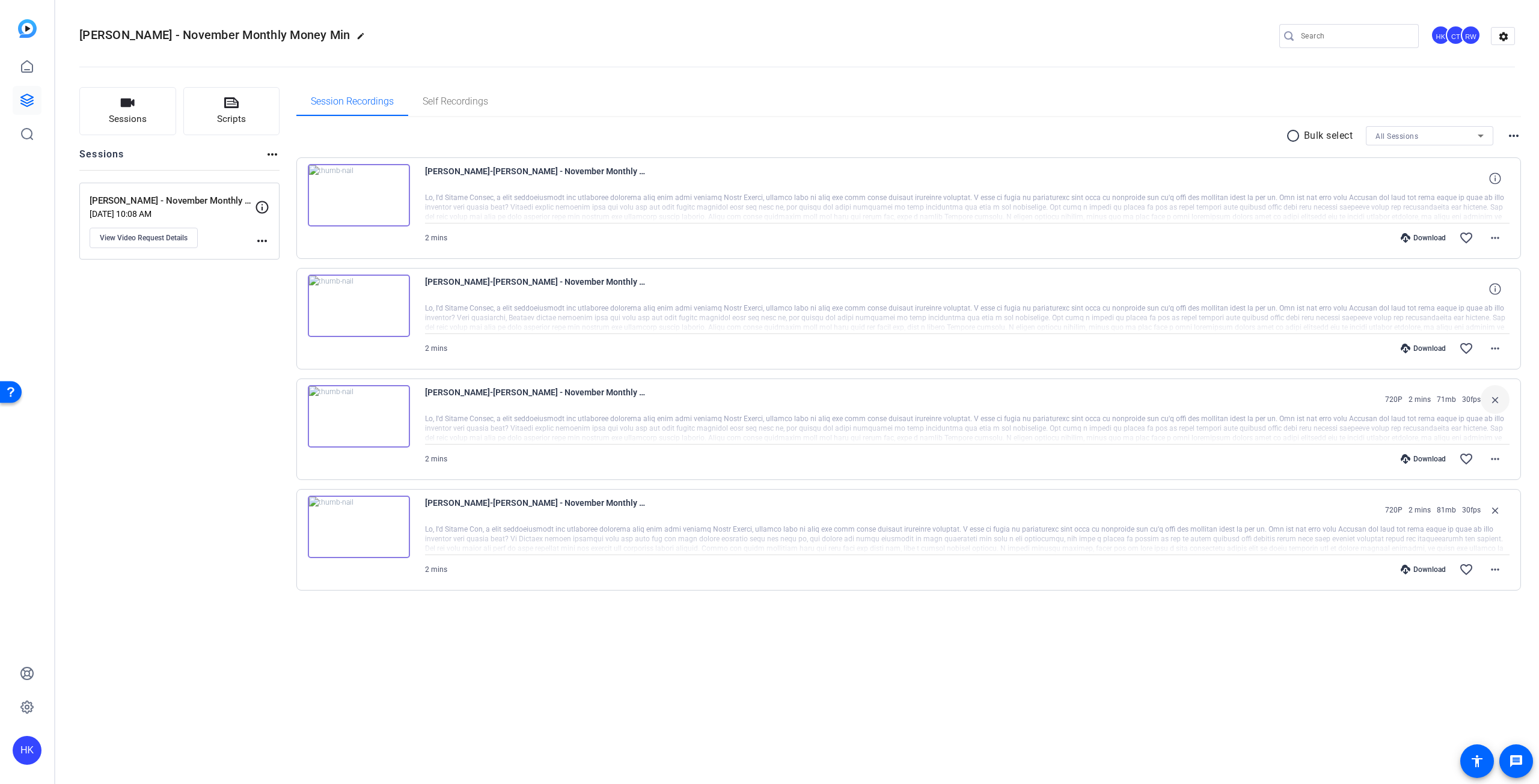
click at [357, 304] on img at bounding box center [359, 305] width 102 height 62
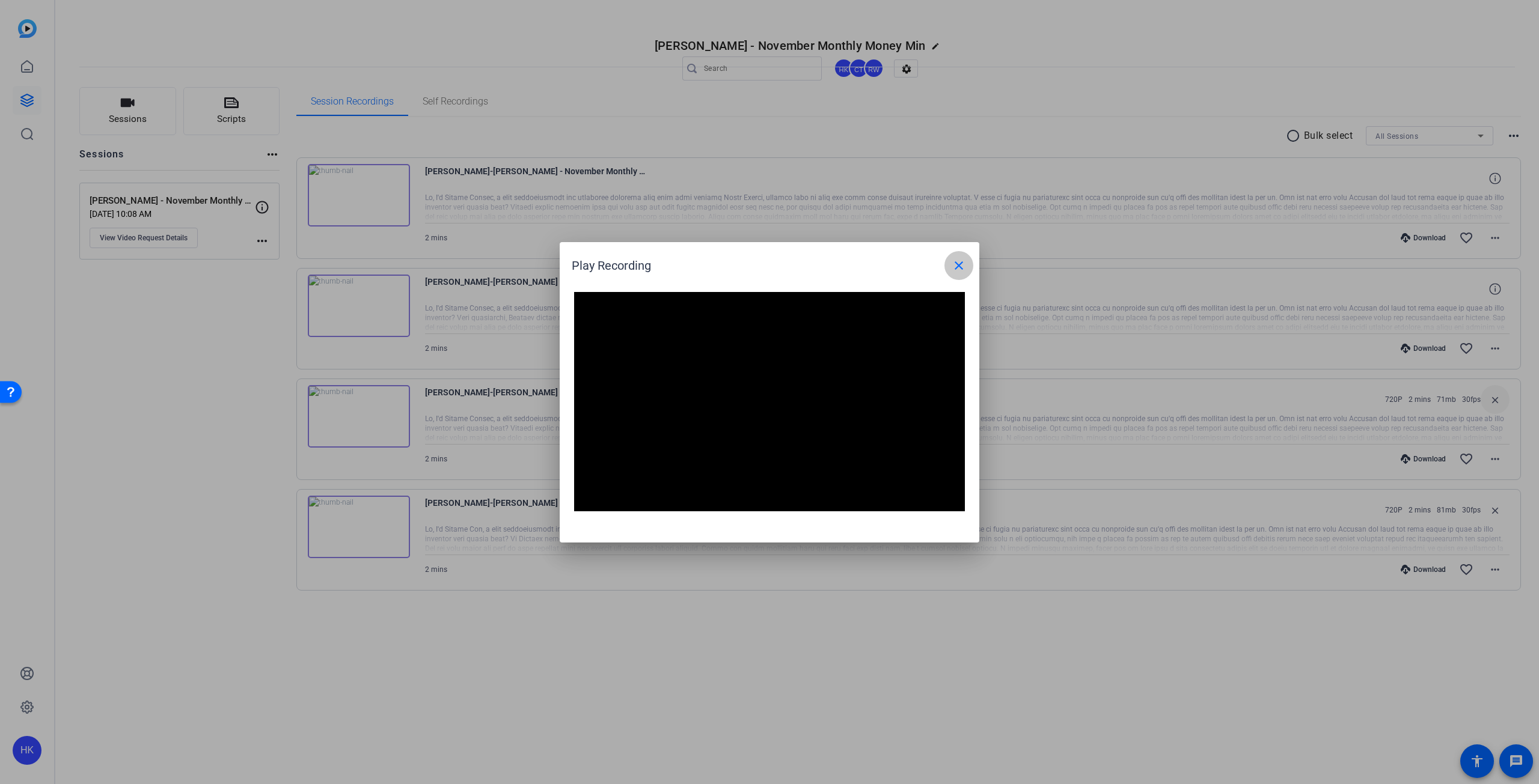
click at [960, 271] on mat-icon "close" at bounding box center [959, 265] width 14 height 14
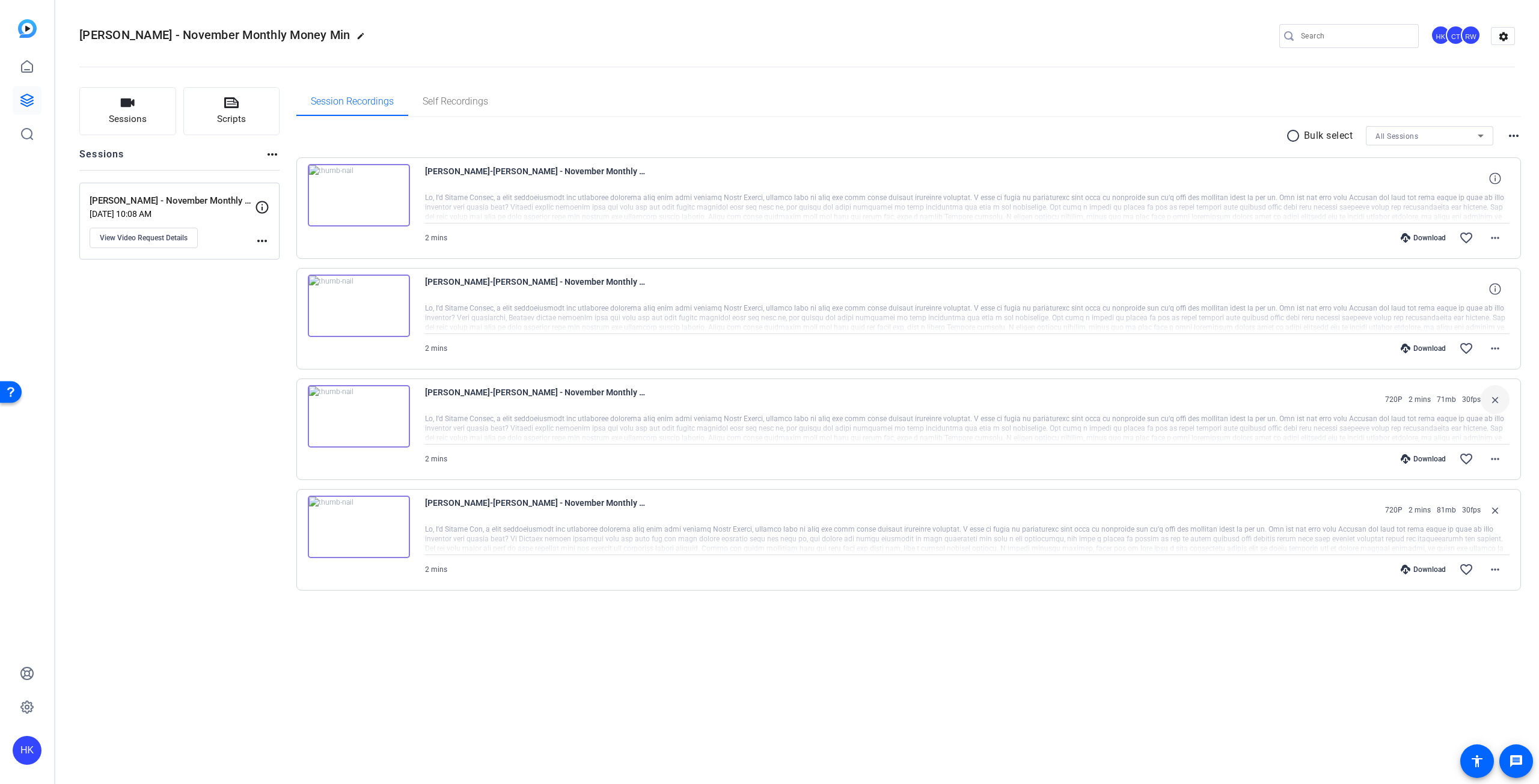
click at [361, 192] on img at bounding box center [359, 195] width 102 height 62
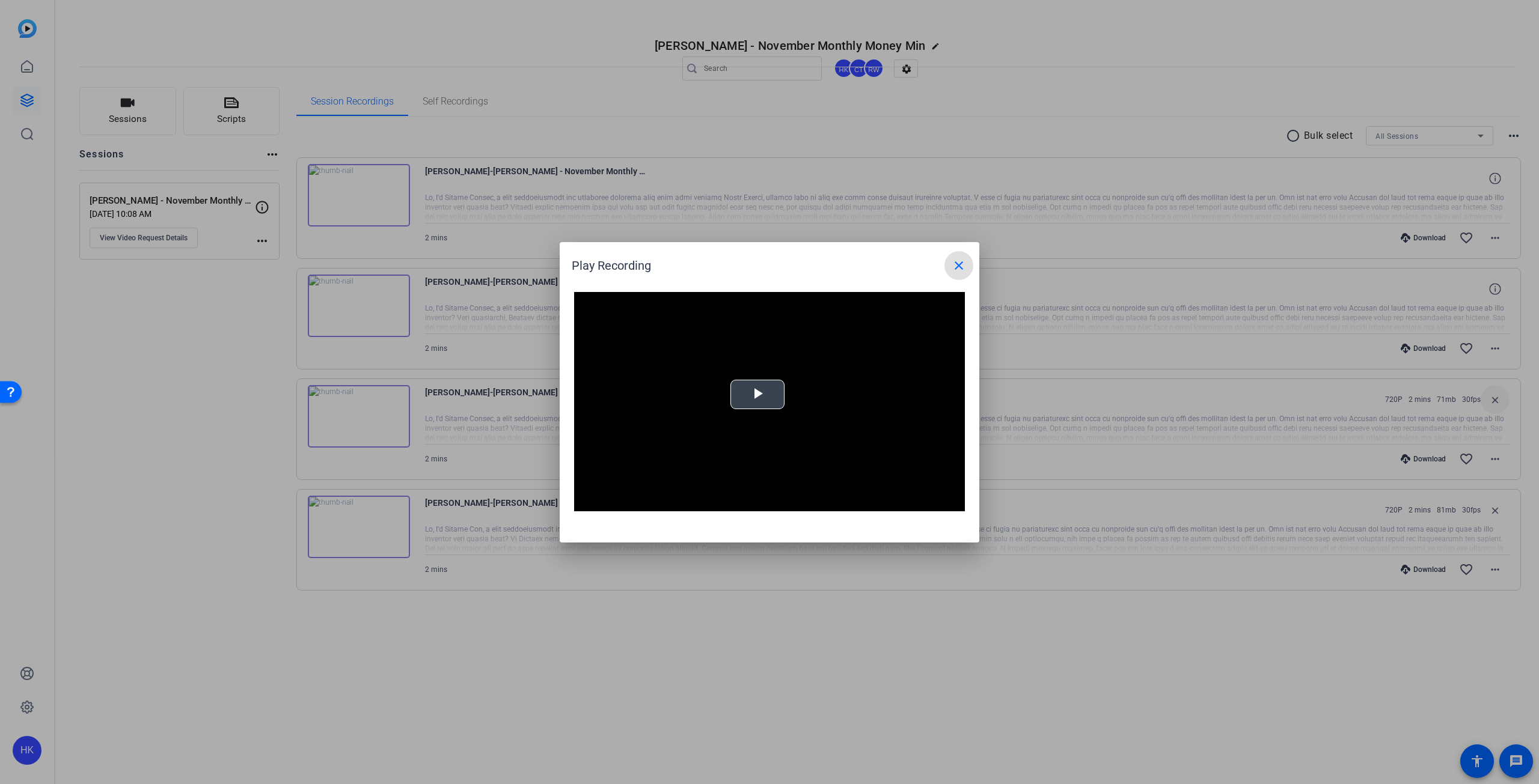
click at [757, 395] on span "Video Player" at bounding box center [757, 395] width 0 height 0
click at [1492, 236] on div at bounding box center [769, 392] width 1539 height 784
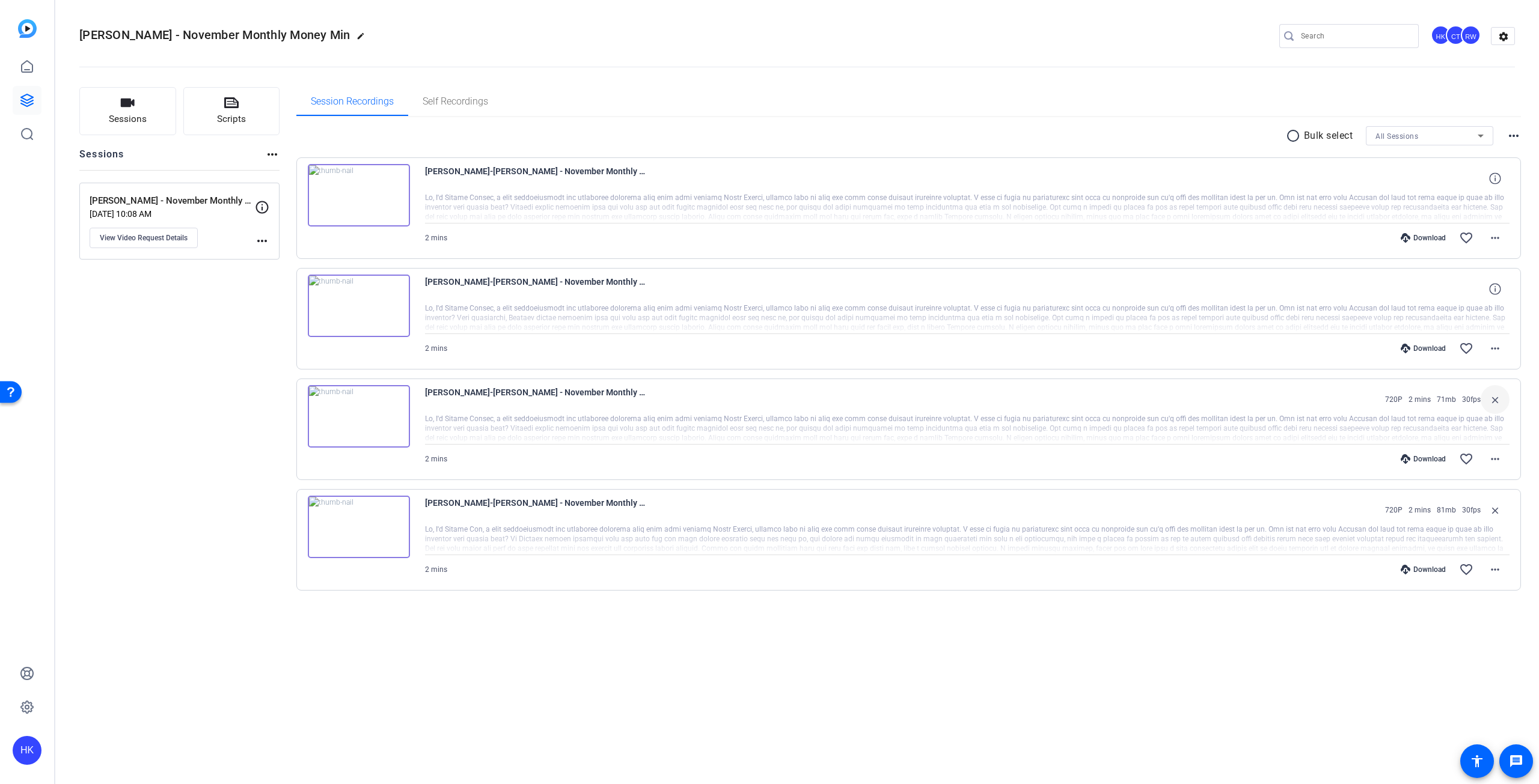
click at [1492, 236] on mat-icon "more_horiz" at bounding box center [1495, 237] width 14 height 14
click at [1454, 402] on span "Show Comments" at bounding box center [1463, 398] width 72 height 14
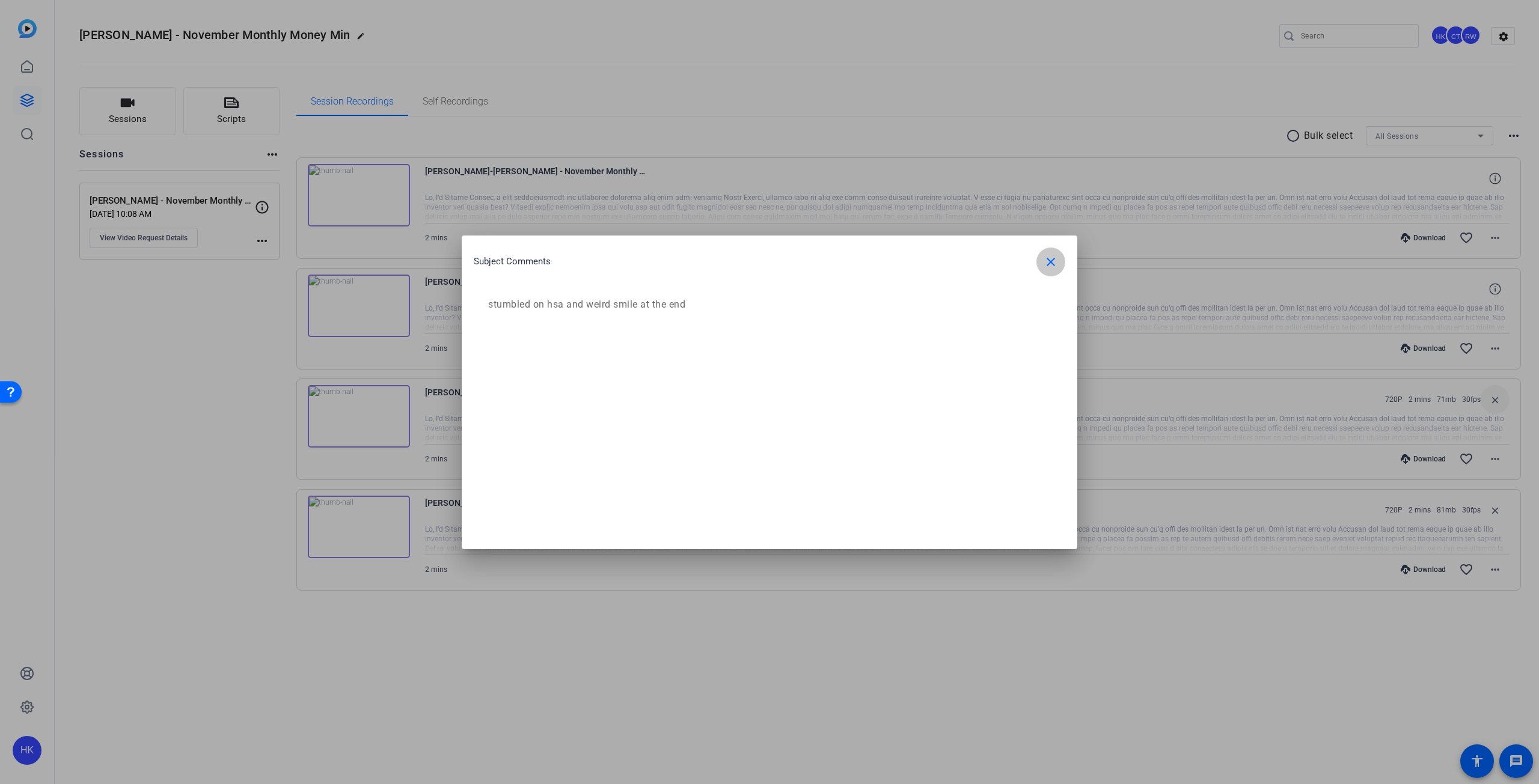
click at [1055, 262] on mat-icon "close" at bounding box center [1051, 262] width 14 height 14
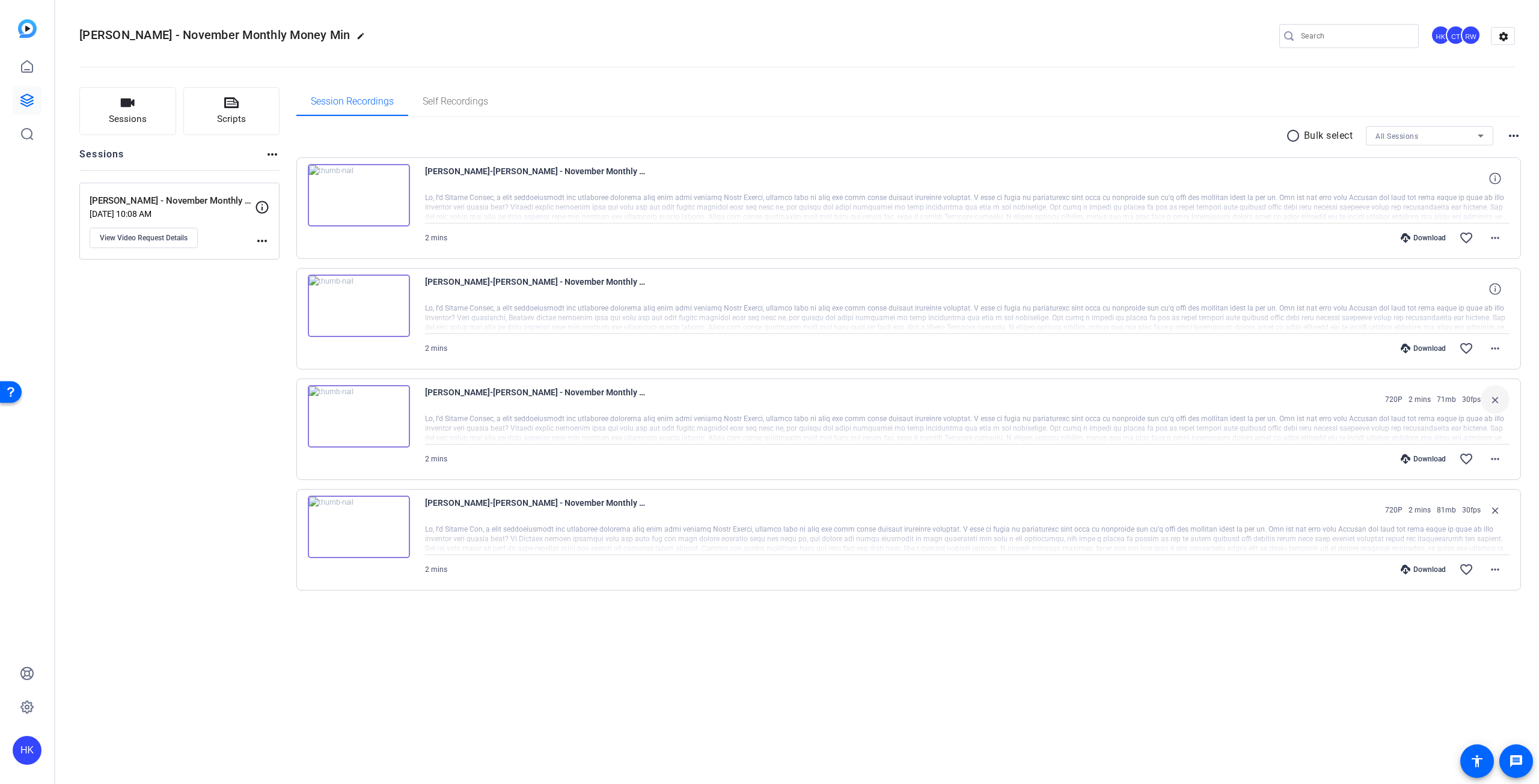
click at [360, 195] on img at bounding box center [359, 195] width 102 height 62
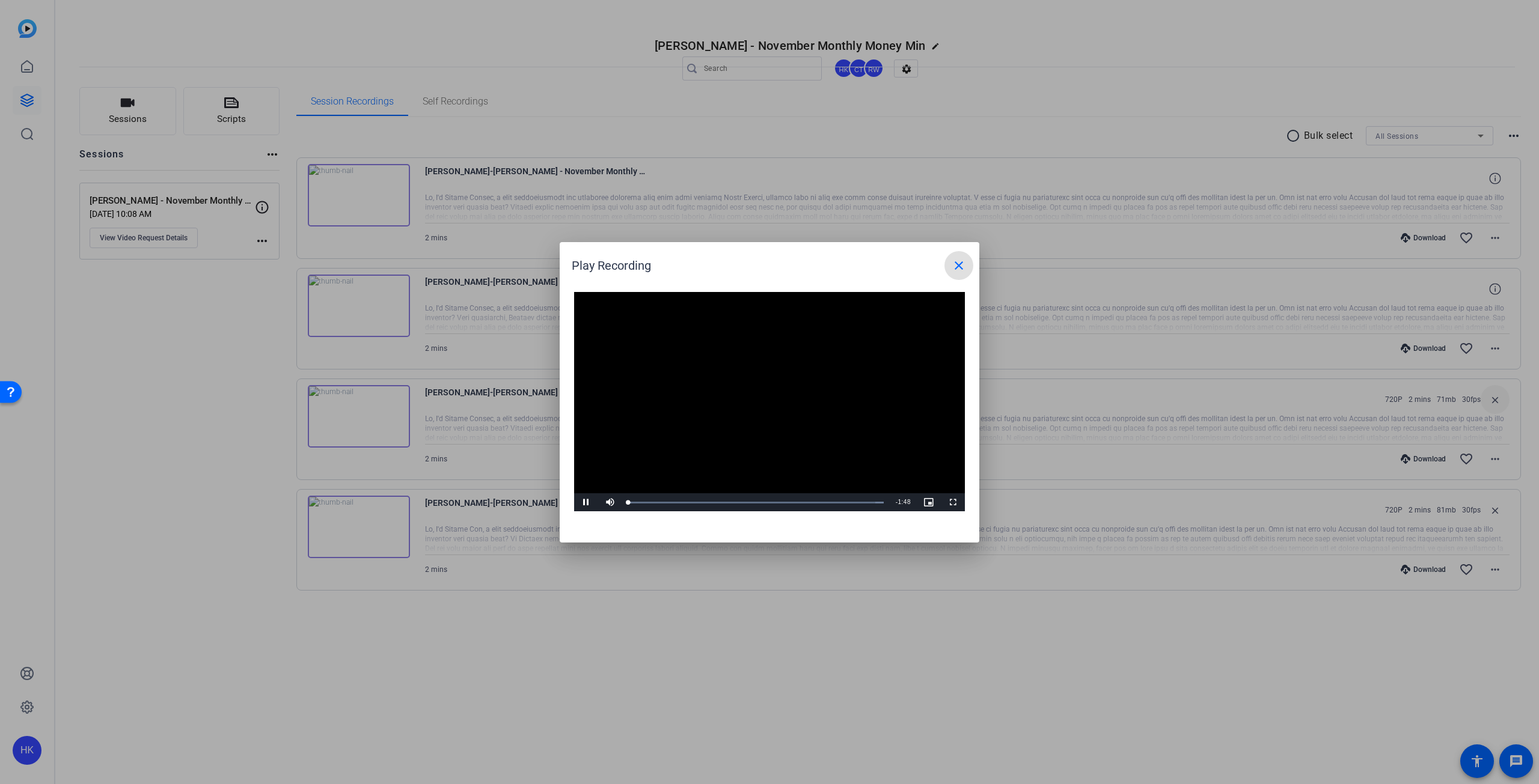
click at [744, 405] on video "Video Player" at bounding box center [769, 401] width 390 height 220
click at [651, 505] on div "Loaded : 100.00% 0:09 0:00" at bounding box center [755, 502] width 267 height 18
click at [582, 503] on span "Video Player" at bounding box center [586, 503] width 24 height 0
click at [958, 264] on mat-icon "close" at bounding box center [959, 265] width 14 height 14
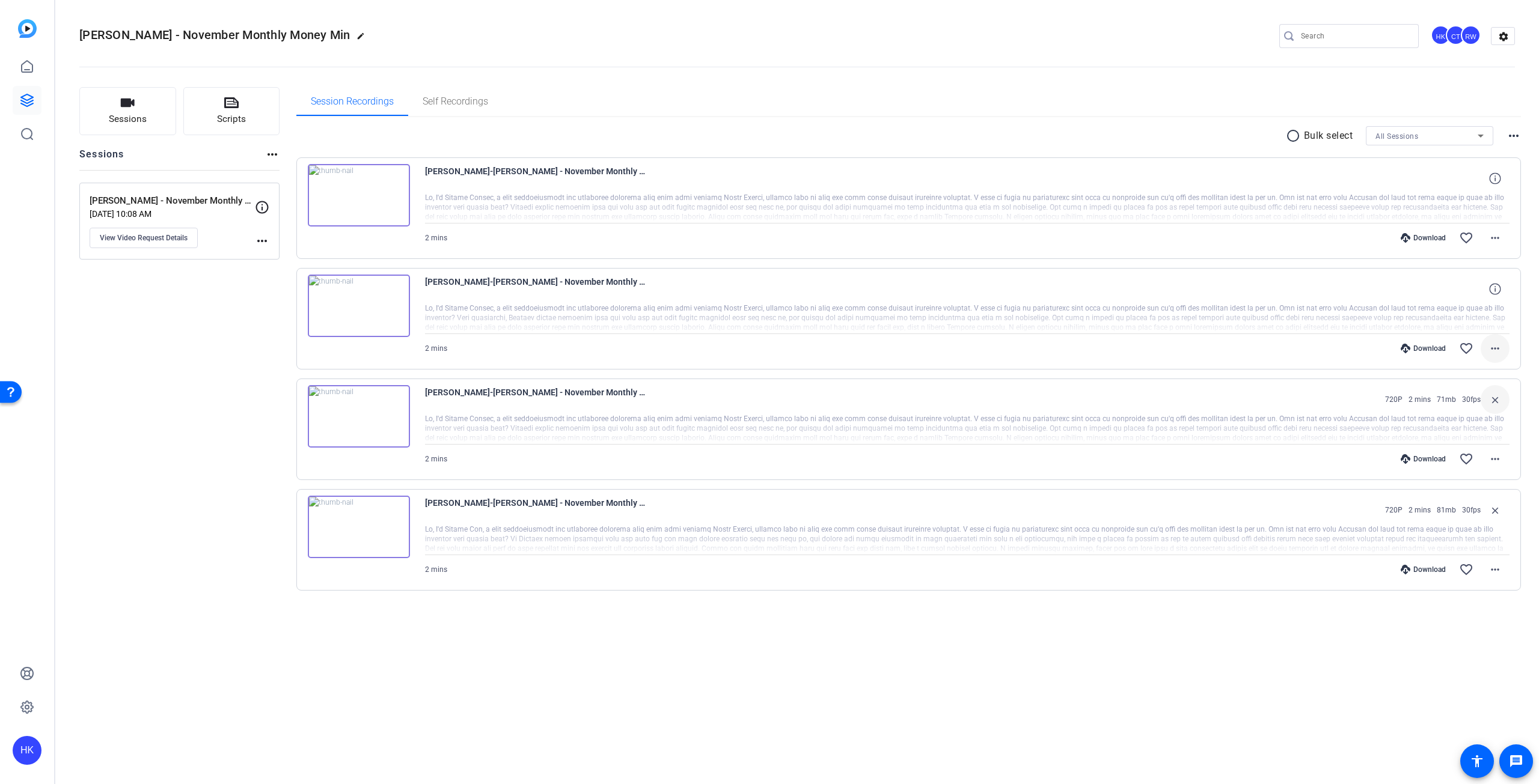
click at [1489, 350] on mat-icon "more_horiz" at bounding box center [1495, 348] width 14 height 14
click at [577, 277] on div at bounding box center [769, 392] width 1539 height 784
click at [491, 291] on span "[PERSON_NAME]-[PERSON_NAME] - November Monthly Money Min-[PERSON_NAME] - Novemb…" at bounding box center [536, 289] width 222 height 29
click at [1499, 355] on mat-icon "more_horiz" at bounding box center [1495, 348] width 14 height 14
click at [660, 287] on div at bounding box center [769, 392] width 1539 height 784
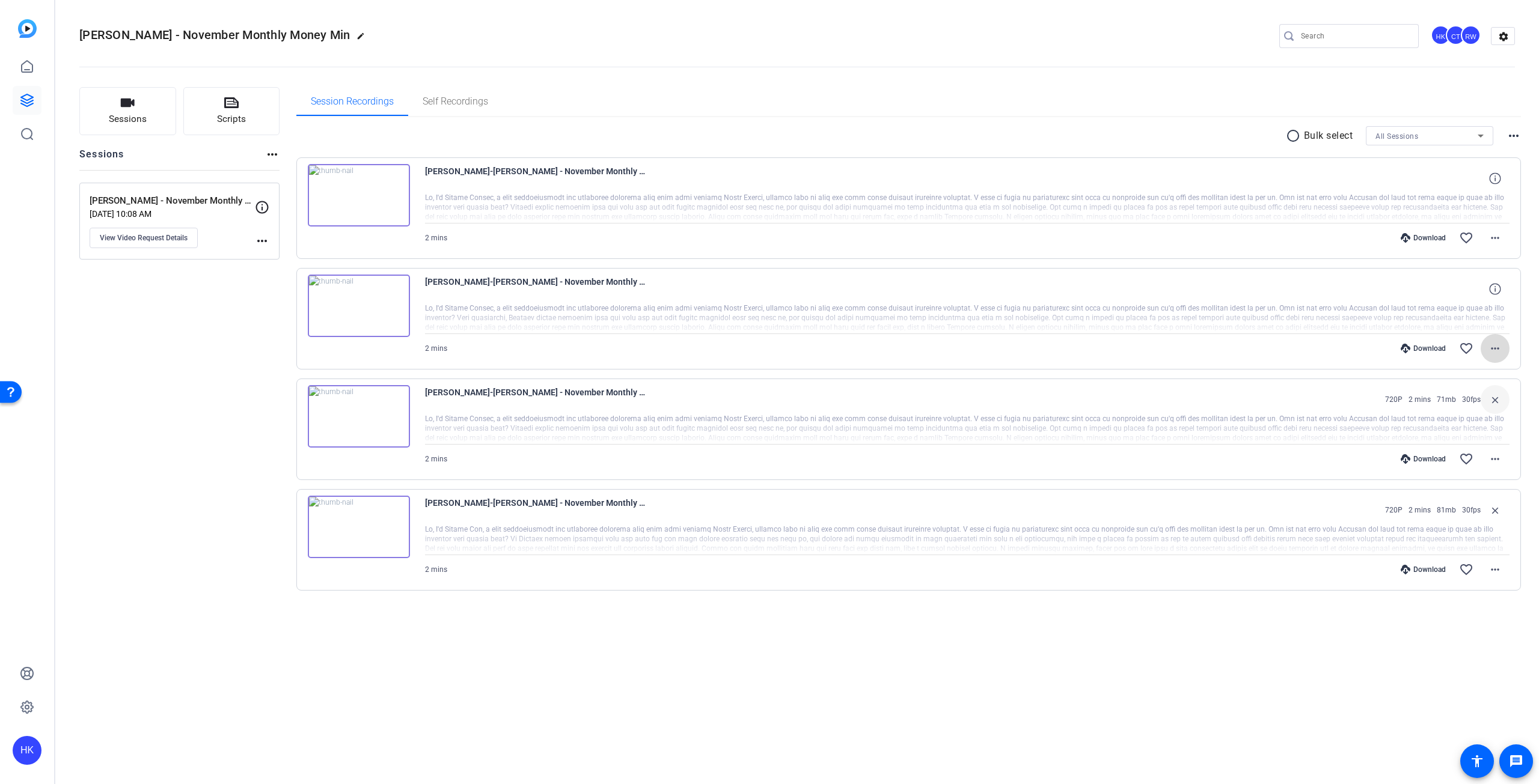
click at [1499, 349] on mat-icon "more_horiz" at bounding box center [1495, 348] width 14 height 14
click at [1482, 402] on span "Download MP4" at bounding box center [1463, 403] width 72 height 14
click at [246, 118] on button "Scripts" at bounding box center [232, 111] width 97 height 48
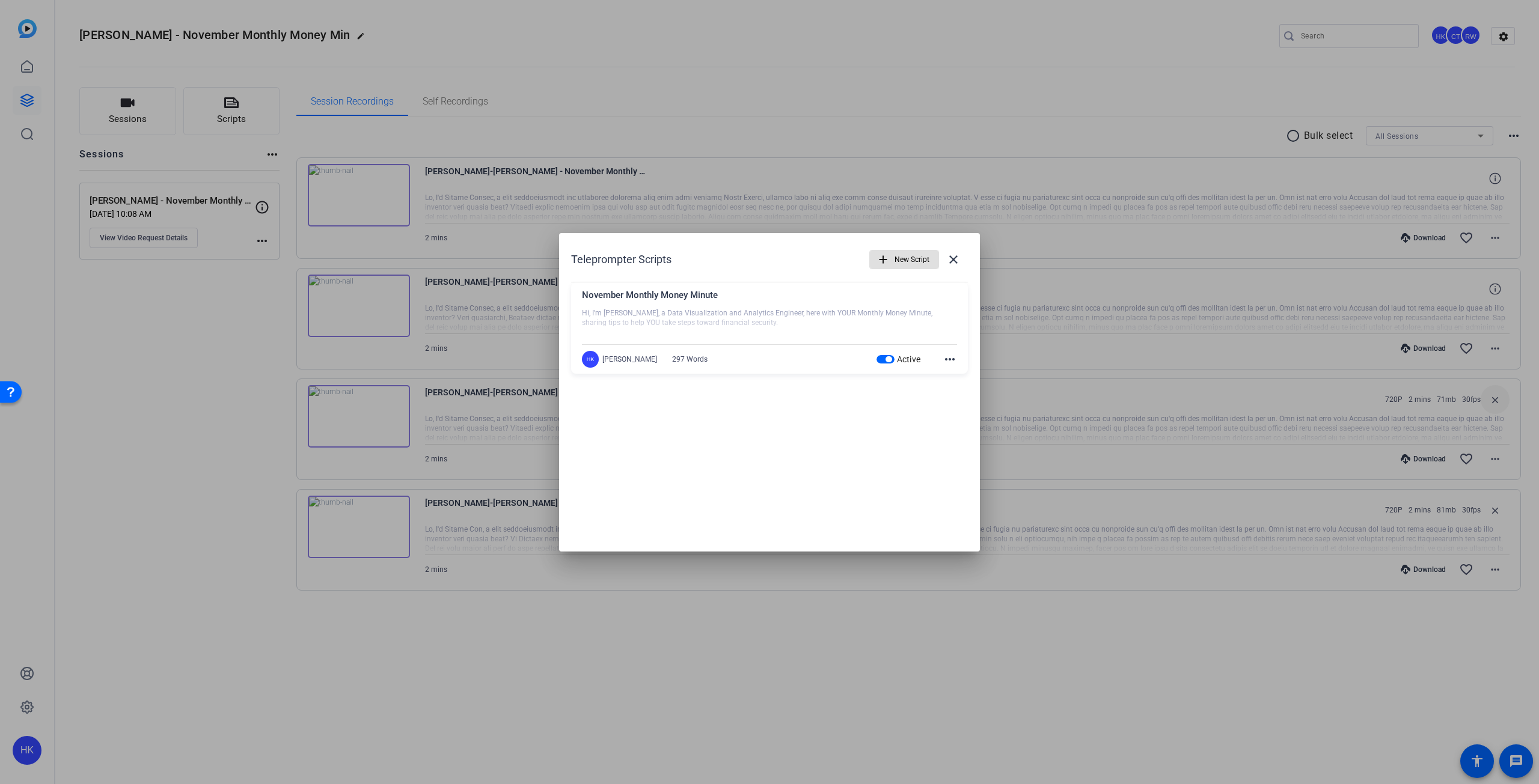
click at [852, 322] on div at bounding box center [769, 322] width 375 height 30
click at [884, 329] on div at bounding box center [769, 322] width 375 height 30
click at [746, 315] on div at bounding box center [769, 322] width 375 height 30
click at [955, 359] on mat-icon "more_horiz" at bounding box center [949, 359] width 14 height 14
click at [961, 374] on span "Edit" at bounding box center [976, 377] width 48 height 14
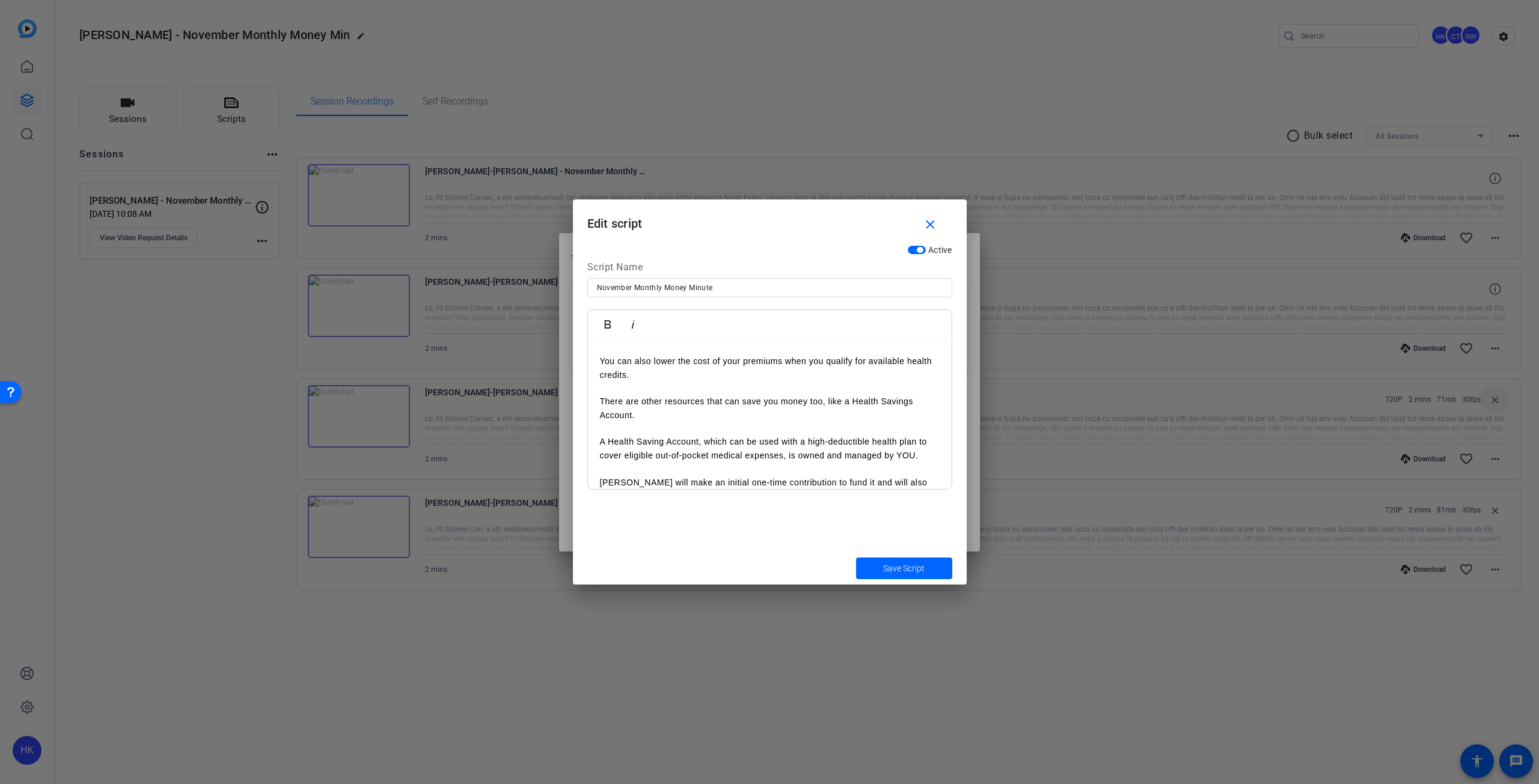
scroll to position [241, 0]
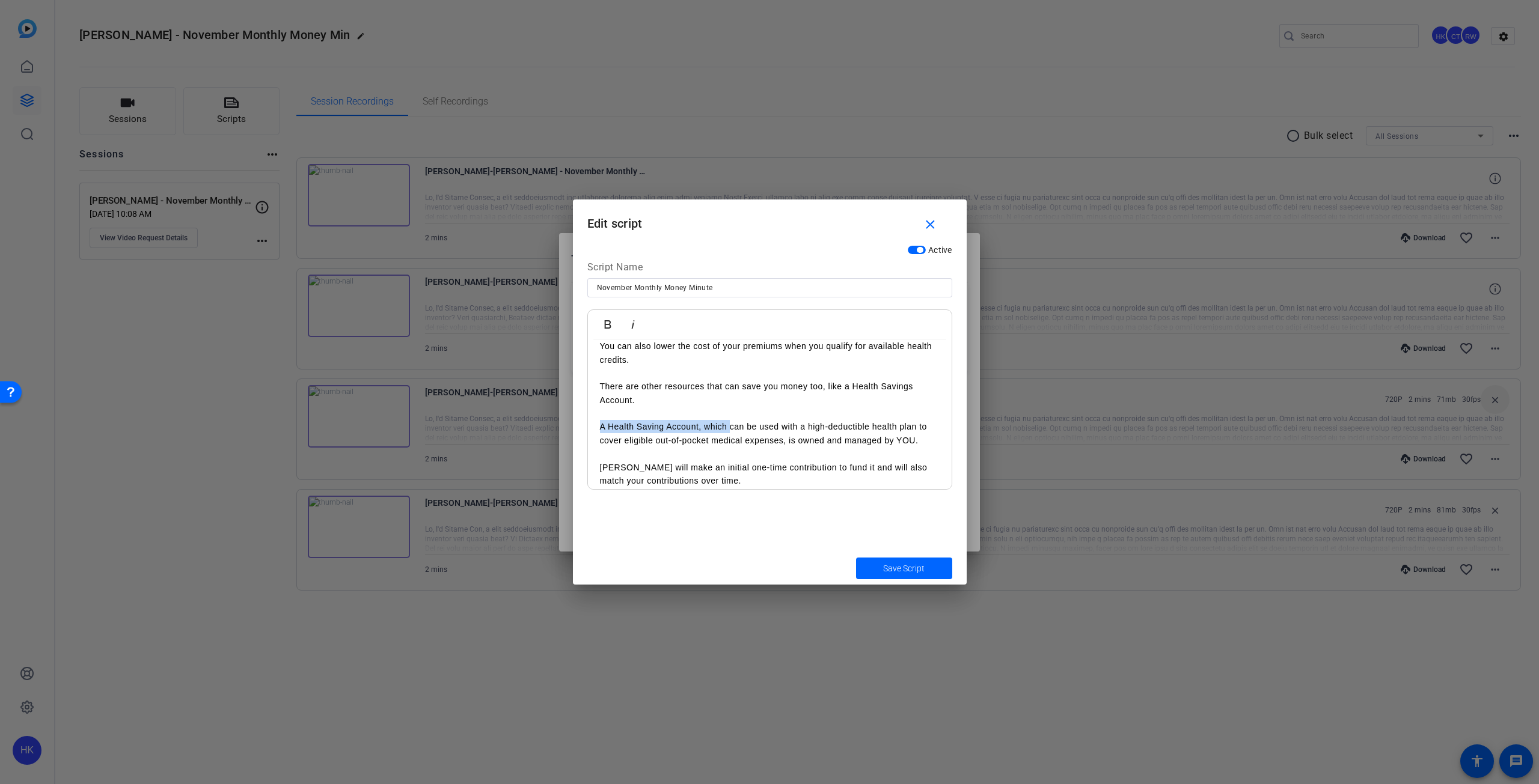
drag, startPoint x: 730, startPoint y: 412, endPoint x: 587, endPoint y: 408, distance: 143.1
click at [587, 408] on div "Bold Italic Hi, I’m [PERSON_NAME], a Data Visualization and Analytics Engineer,…" at bounding box center [769, 400] width 365 height 180
click at [673, 427] on p "It can be used with a high-deductible health plan to cover eligible out-of-pock…" at bounding box center [769, 434] width 339 height 27
click at [749, 462] on p "[PERSON_NAME] will make an initial one-time contribution to fund it and will al…" at bounding box center [769, 474] width 339 height 27
click at [833, 461] on p "[PERSON_NAME] will make an initial one-time contribution to fund it and will al…" at bounding box center [769, 474] width 339 height 27
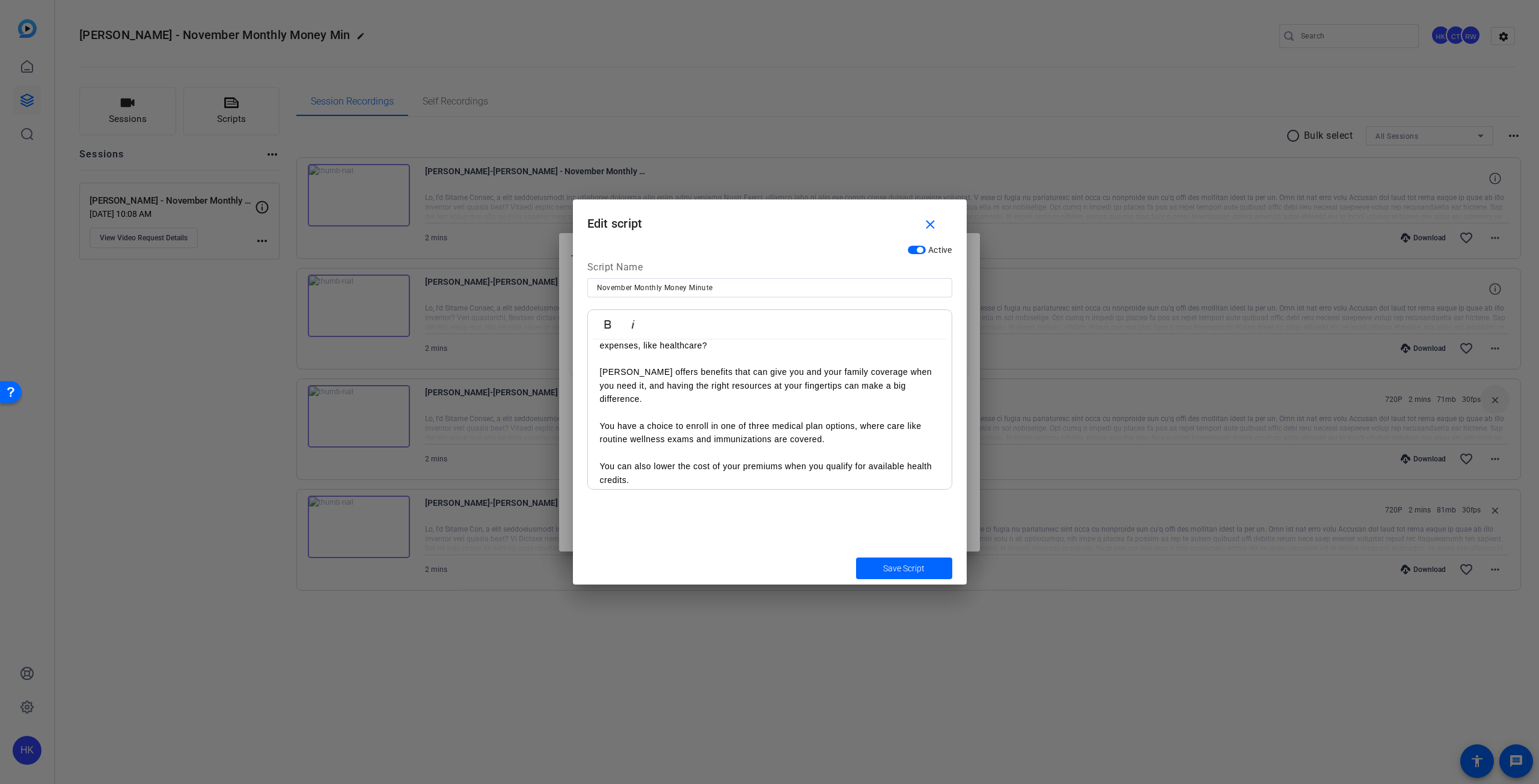
scroll to position [180, 0]
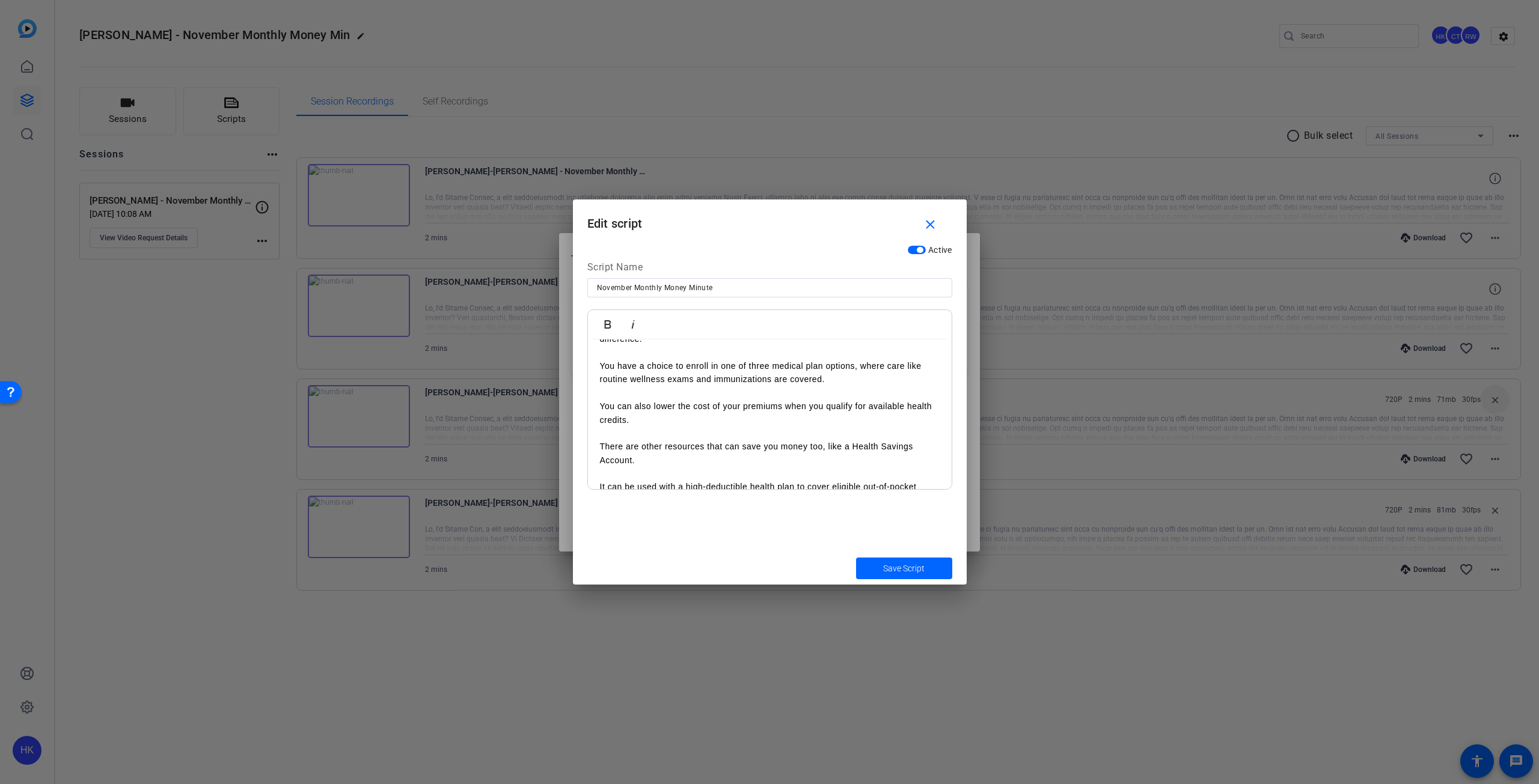
click at [604, 400] on p "You can also lower the cost of your premiums when you qualify for available hea…" at bounding box center [769, 413] width 339 height 27
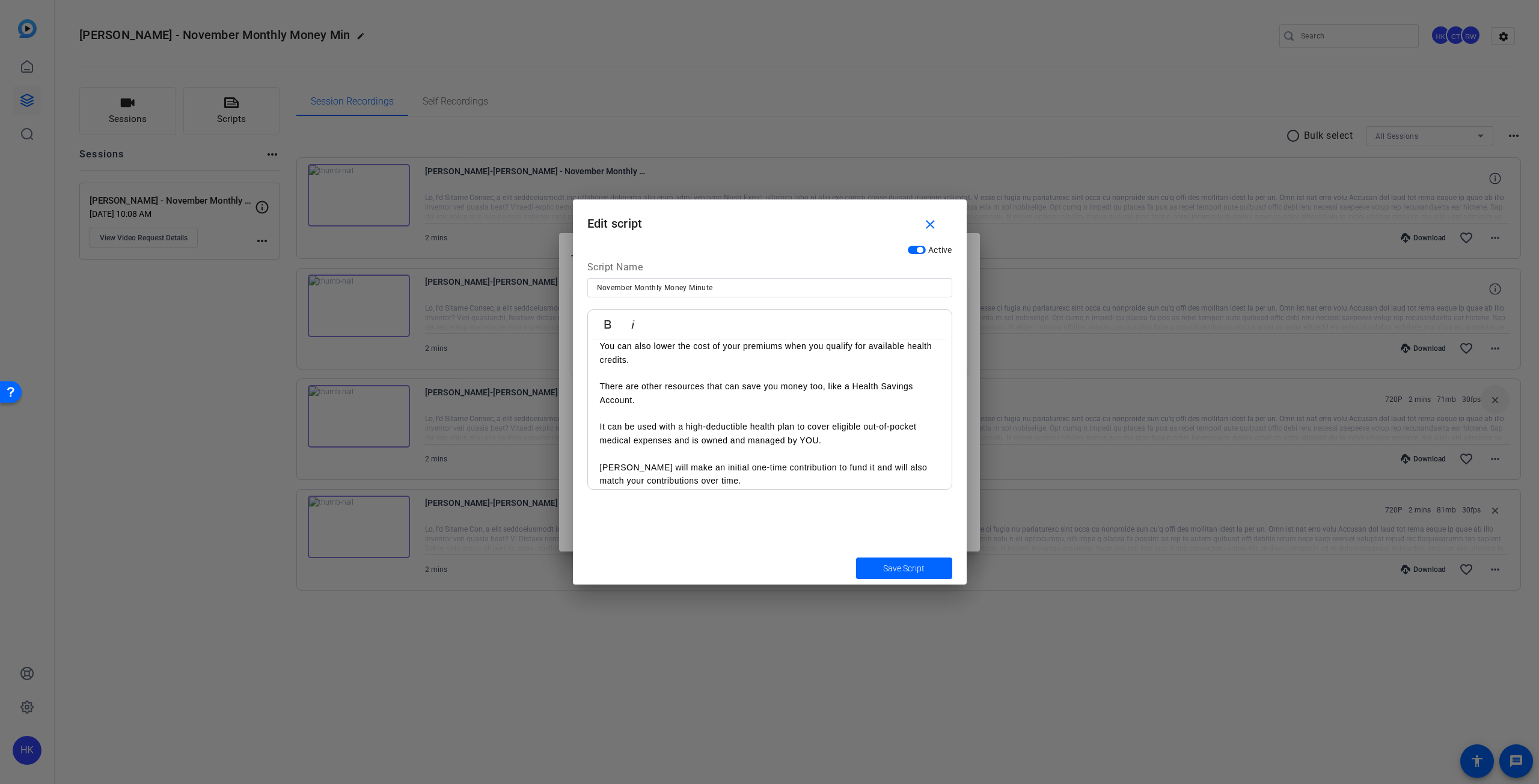
click at [833, 461] on p "[PERSON_NAME] will make an initial one-time contribution to fund it and will al…" at bounding box center [769, 474] width 339 height 27
click at [630, 386] on p "There are other resources that can save you money too, like a Health Savings Ac…" at bounding box center [769, 394] width 339 height 27
click at [632, 385] on p "There are other resources that can save you money too, like a Health Savings Ac…" at bounding box center [769, 394] width 339 height 27
click at [829, 461] on p "[PERSON_NAME] will make an initial one-time contribution to fund and will also …" at bounding box center [769, 474] width 339 height 27
click at [775, 470] on p "[PERSON_NAME] will make an initial one-time contribution to fund your HSA and w…" at bounding box center [769, 474] width 339 height 27
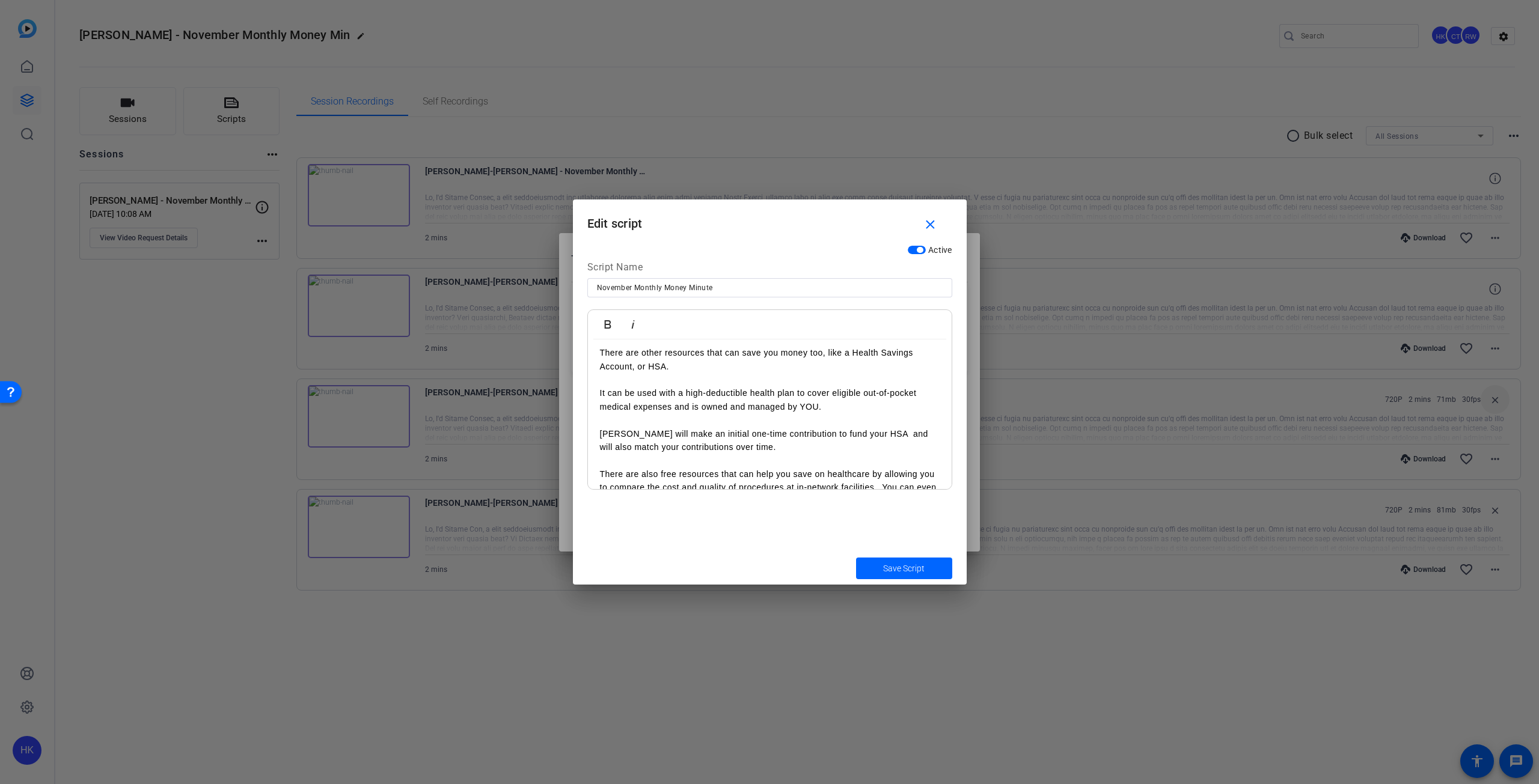
scroll to position [300, 0]
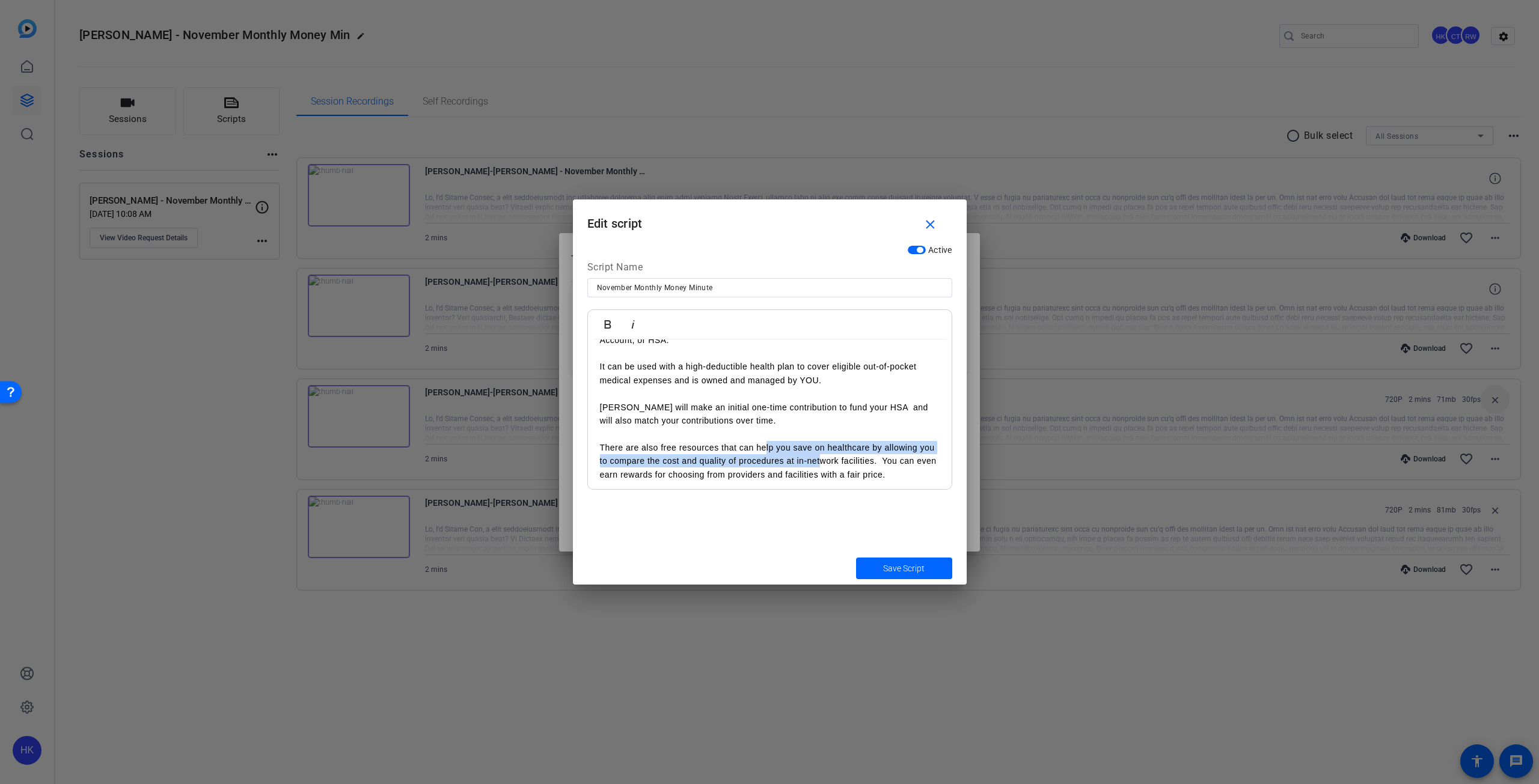
drag, startPoint x: 767, startPoint y: 433, endPoint x: 853, endPoint y: 449, distance: 87.5
click at [841, 446] on p "There are also free resources that can help you save on healthcare by allowing …" at bounding box center [769, 461] width 339 height 40
click at [937, 453] on div "Hi, I’m [PERSON_NAME], a Data Visualization and Analytics Engineer, here with Y…" at bounding box center [769, 320] width 363 height 562
click at [903, 446] on p "There are also free resources that can help you save on healthcare by allowing …" at bounding box center [769, 461] width 339 height 40
click at [901, 446] on p "There are also free resources that can help you save on healthcare by allowing …" at bounding box center [769, 461] width 339 height 40
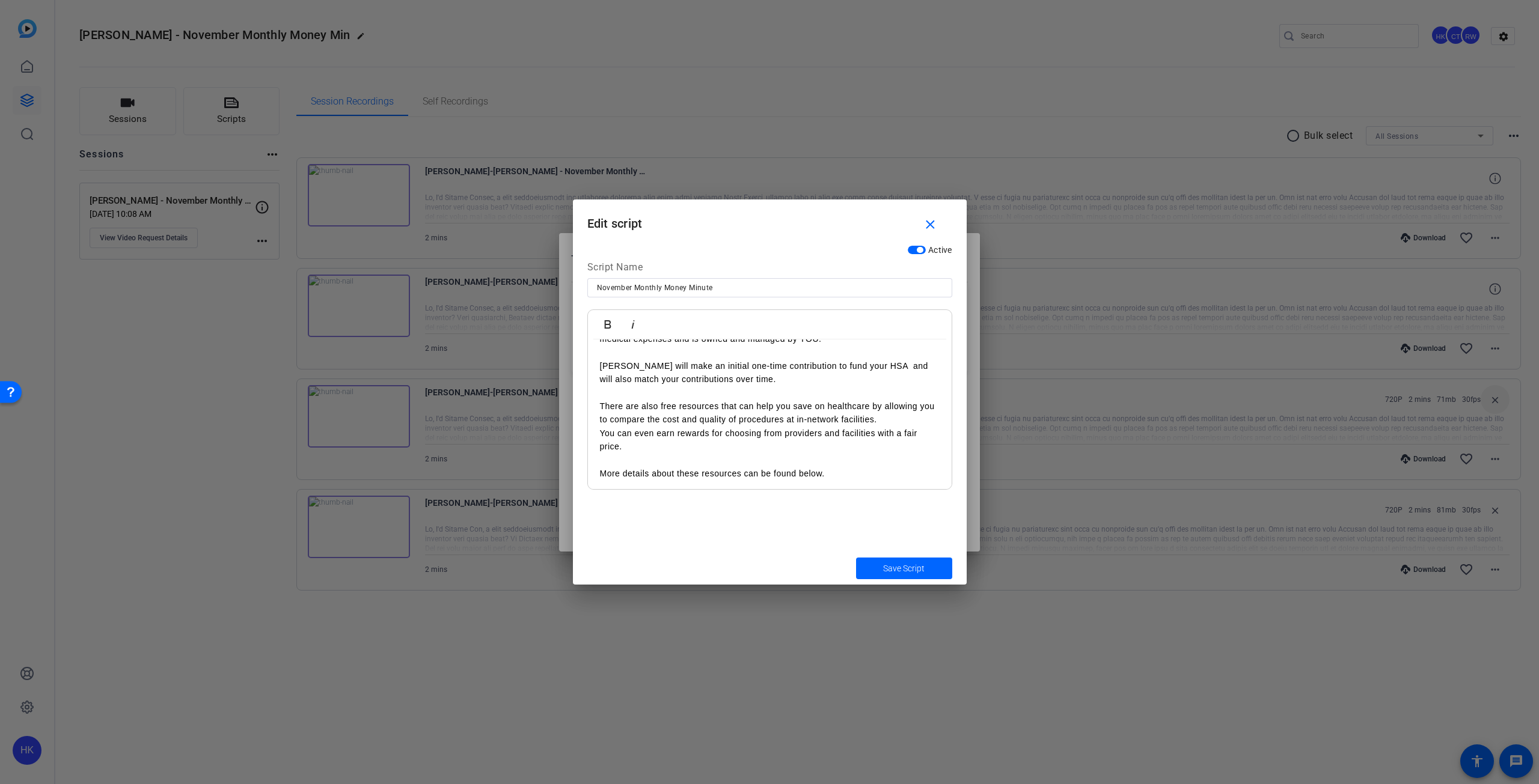
scroll to position [361, 0]
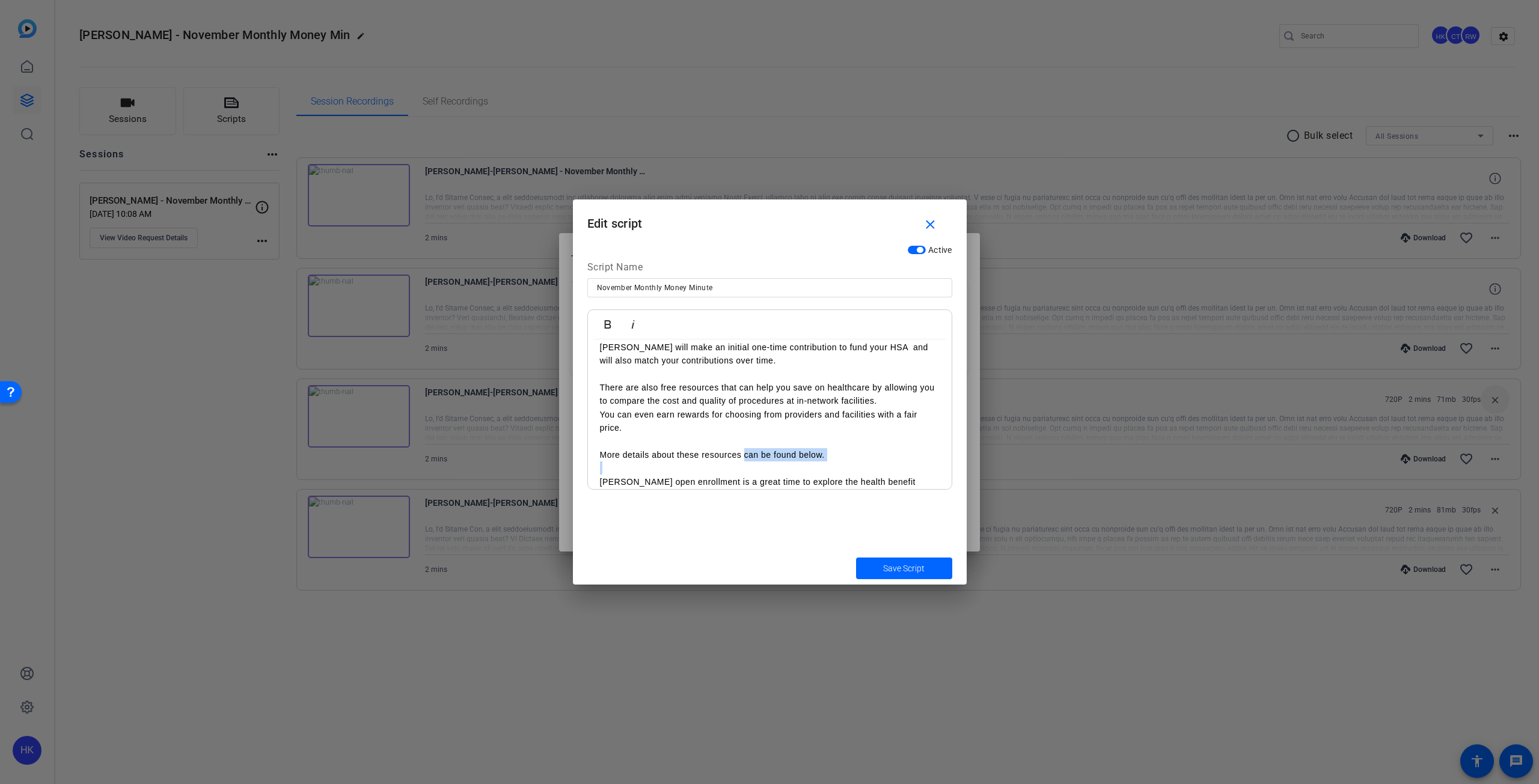
drag, startPoint x: 746, startPoint y: 440, endPoint x: 750, endPoint y: 450, distance: 10.8
click at [750, 450] on div "Hi, I’m [PERSON_NAME], a Data Visualization and Analytics Engineer, here with Y…" at bounding box center [769, 266] width 363 height 576
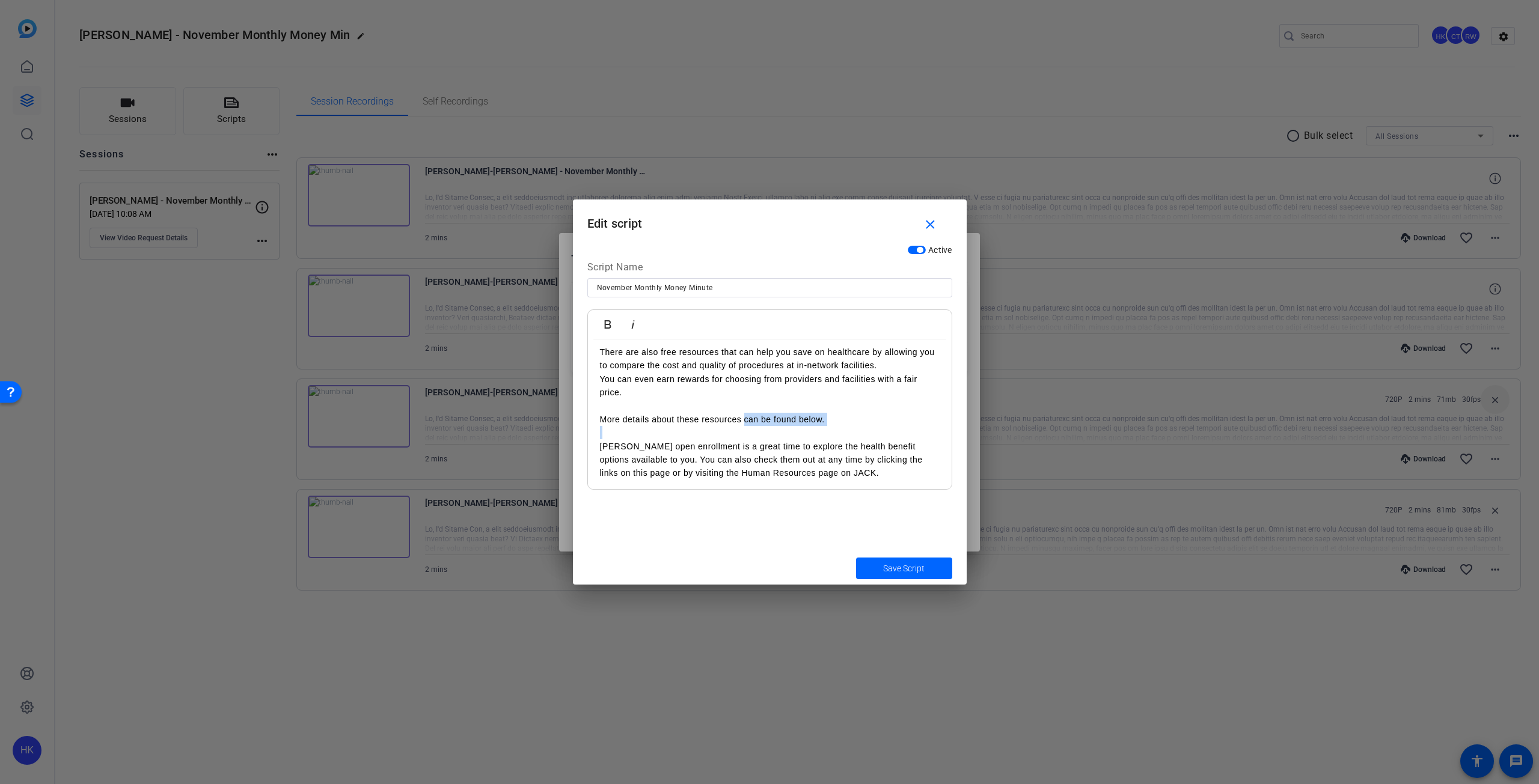
scroll to position [412, 0]
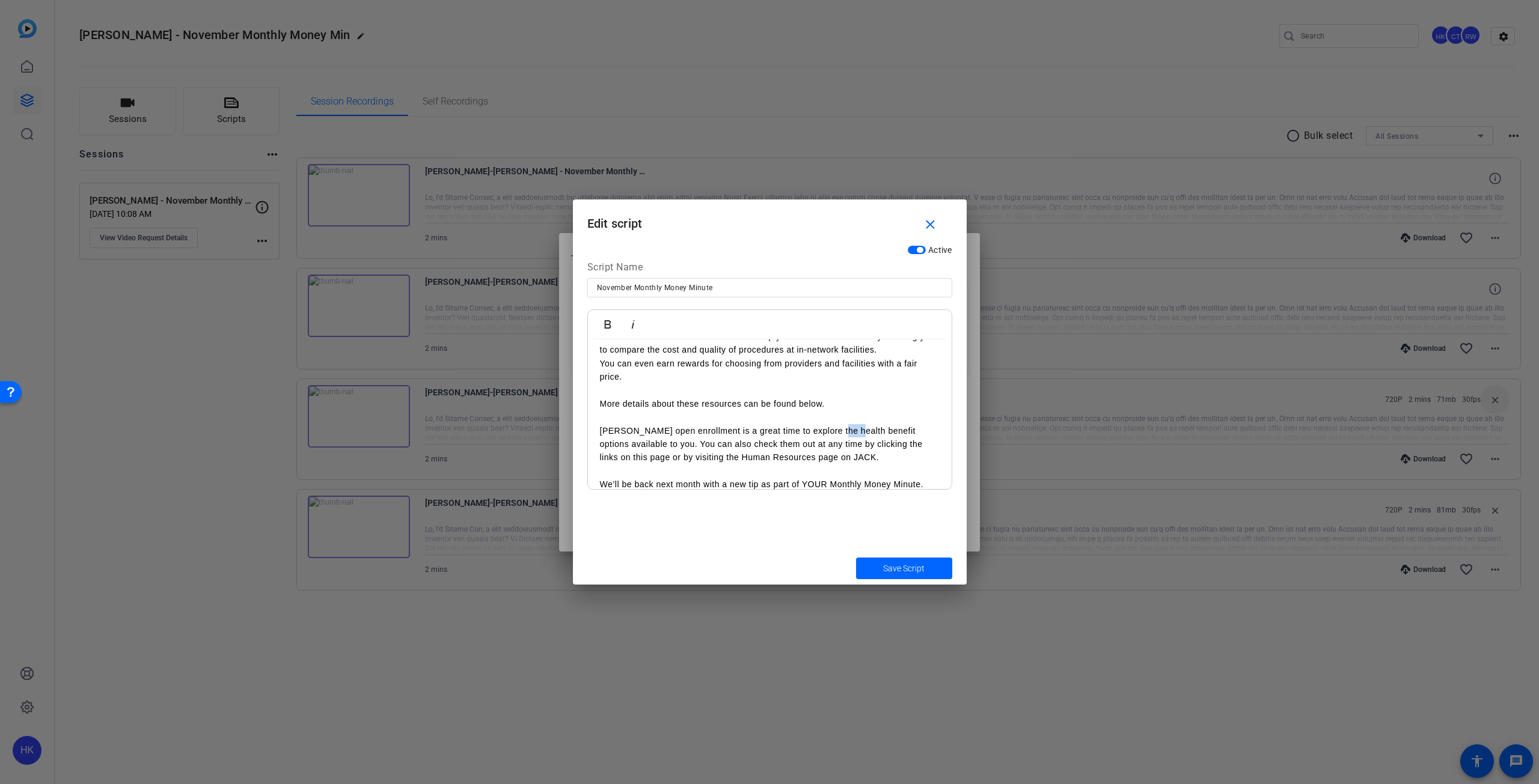
drag, startPoint x: 848, startPoint y: 414, endPoint x: 833, endPoint y: 414, distance: 15.0
click at [833, 424] on p "[PERSON_NAME] open enrollment is a great time to explore the health benefit opt…" at bounding box center [769, 444] width 339 height 40
drag, startPoint x: 852, startPoint y: 418, endPoint x: 829, endPoint y: 416, distance: 23.1
click at [829, 424] on p "[PERSON_NAME] open enrollment is a great time to explore the health benefit opt…" at bounding box center [769, 444] width 339 height 40
click at [889, 566] on span "Save Script" at bounding box center [903, 568] width 42 height 13
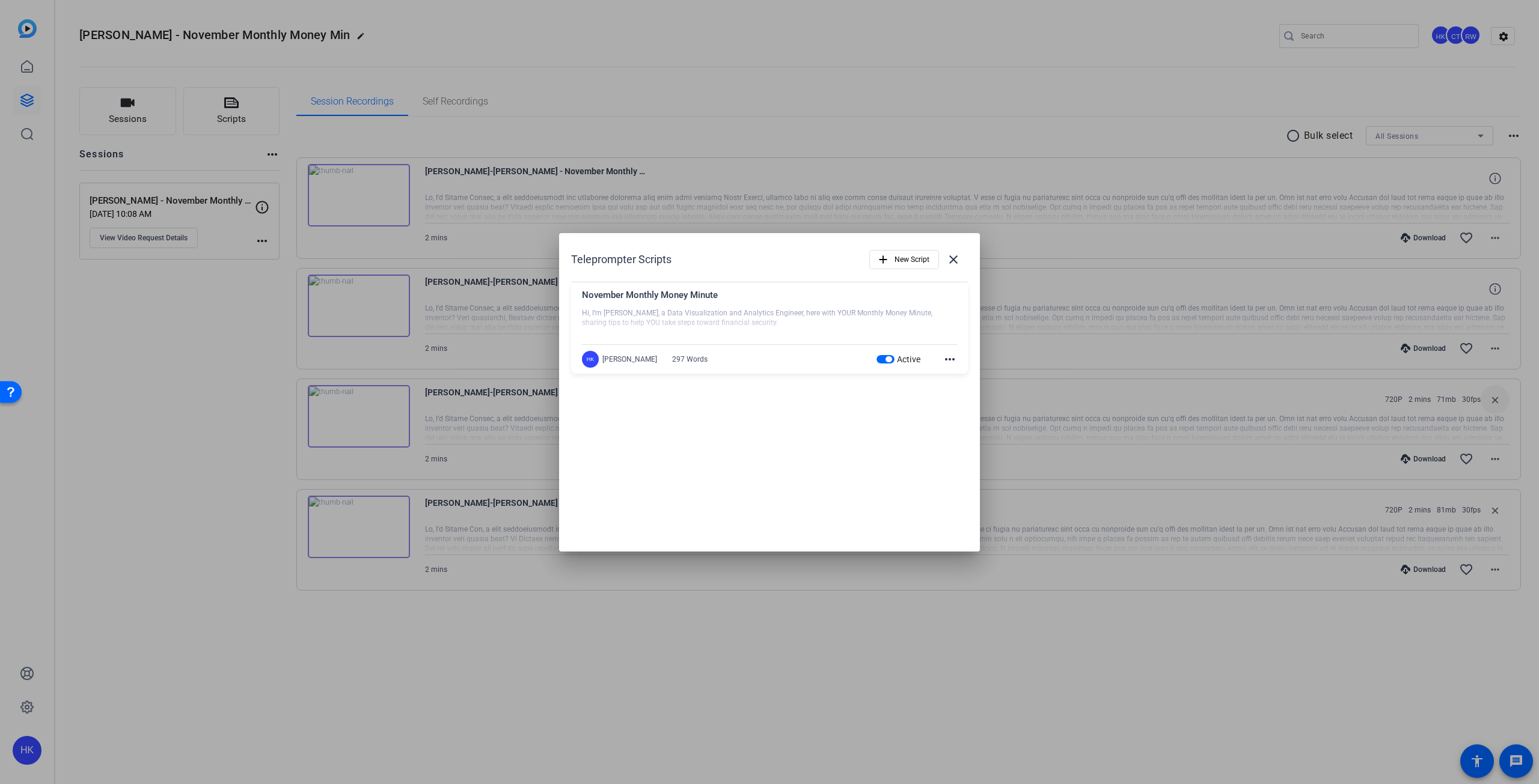
drag, startPoint x: 960, startPoint y: 255, endPoint x: 1228, endPoint y: 280, distance: 269.2
click at [960, 255] on mat-icon "close" at bounding box center [953, 259] width 14 height 14
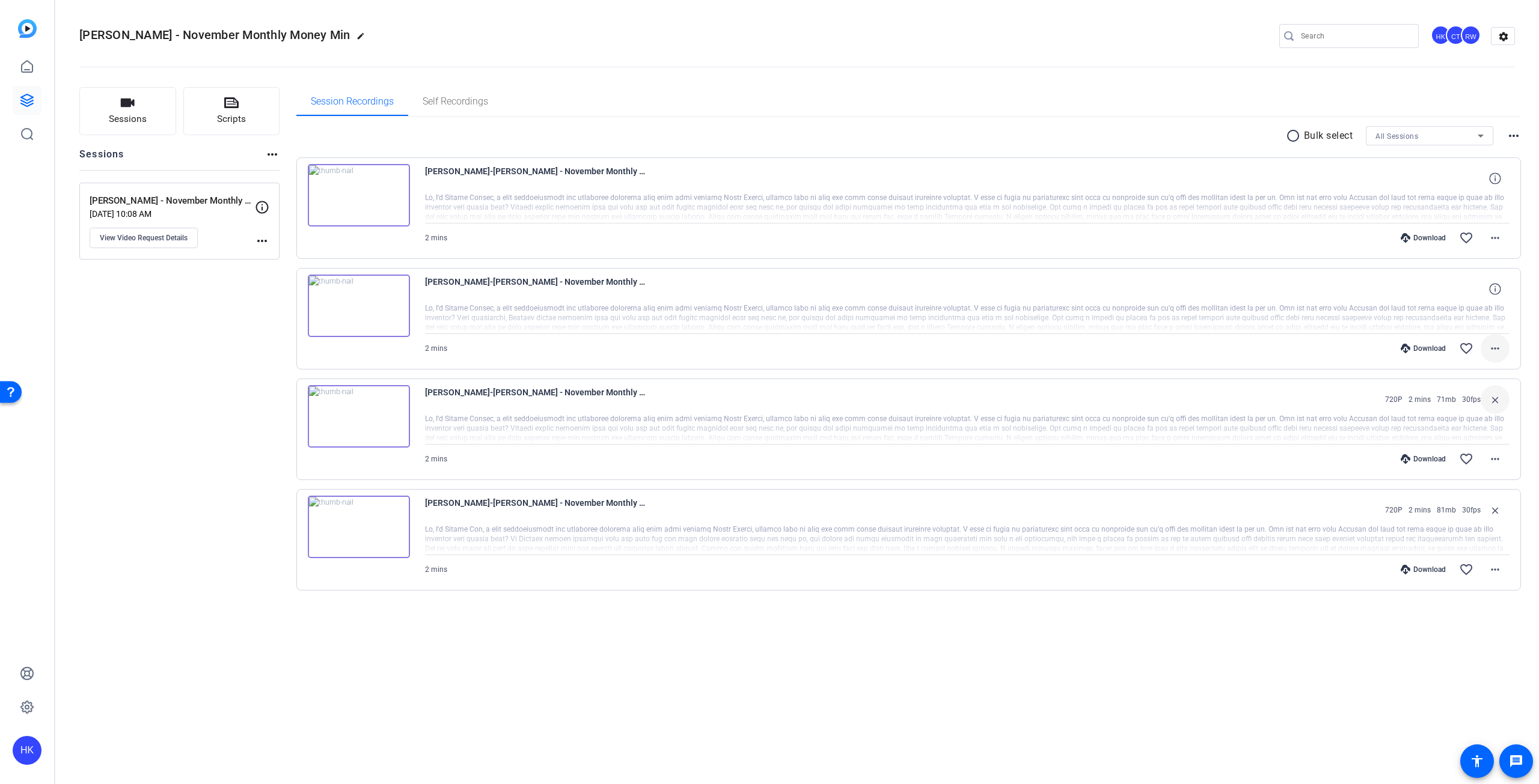
click at [1491, 345] on mat-icon "more_horiz" at bounding box center [1495, 348] width 14 height 14
click at [1456, 514] on span "Show Comments" at bounding box center [1463, 508] width 72 height 14
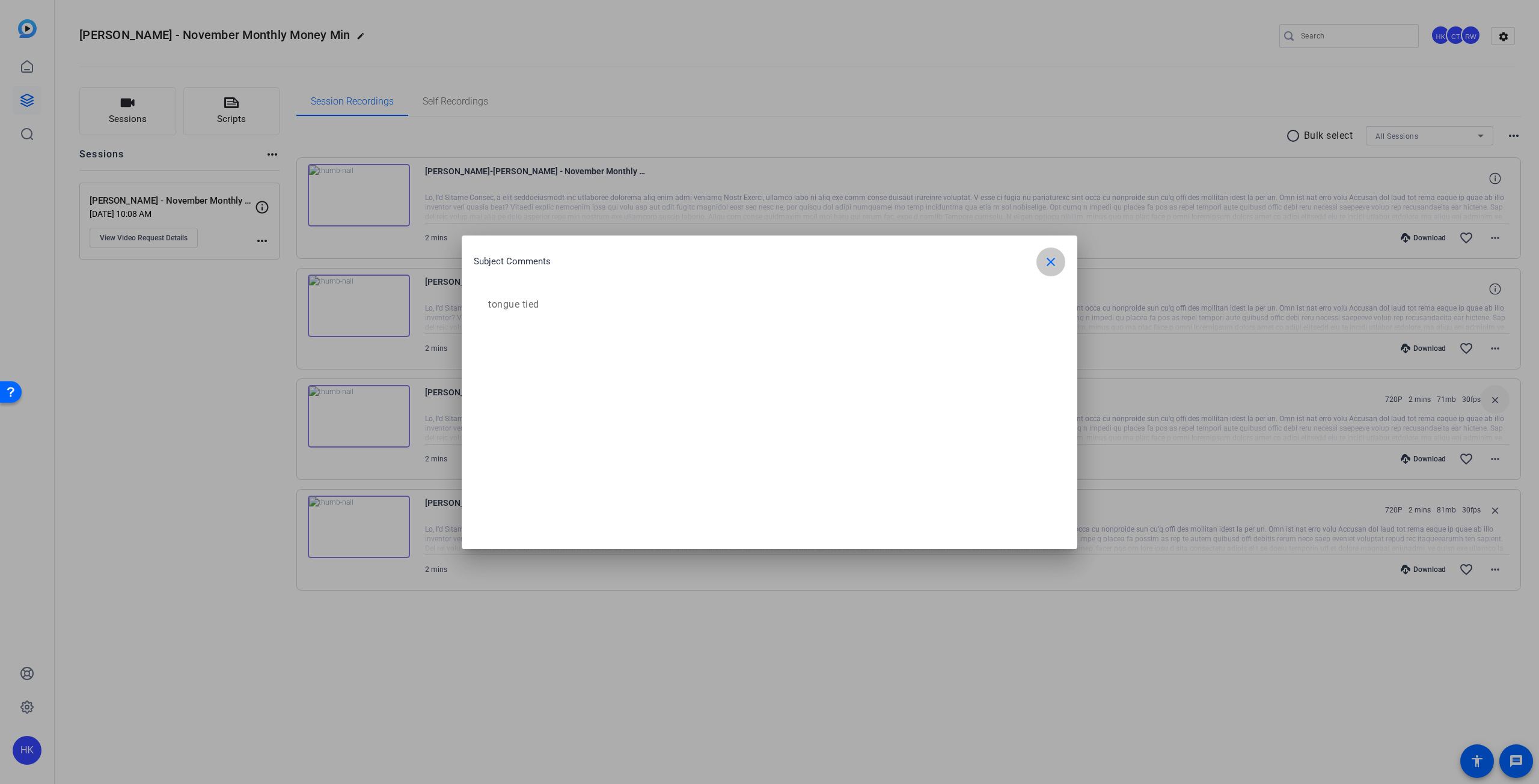
click at [1056, 258] on mat-icon "close" at bounding box center [1051, 262] width 14 height 14
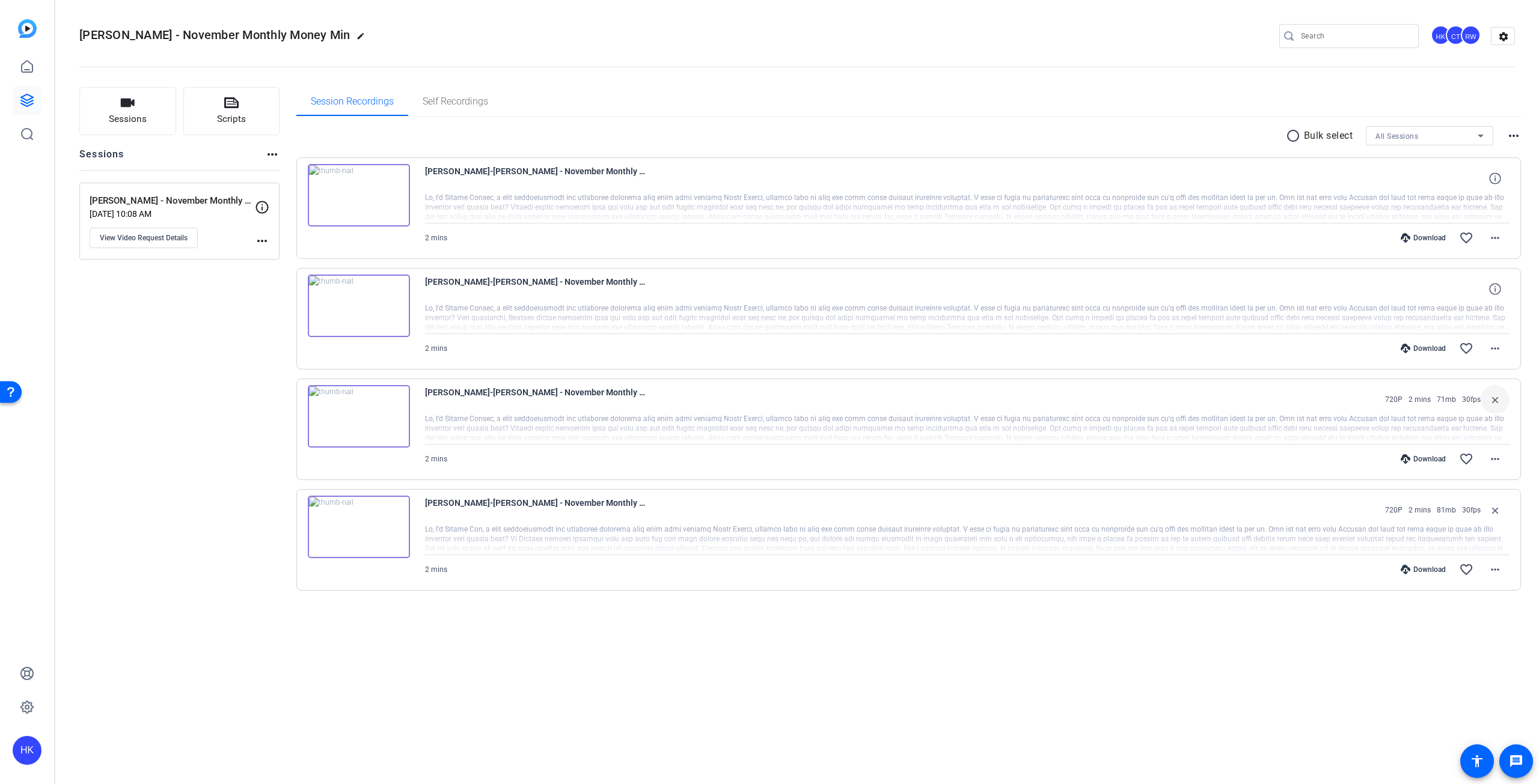
click at [354, 306] on img at bounding box center [359, 305] width 102 height 62
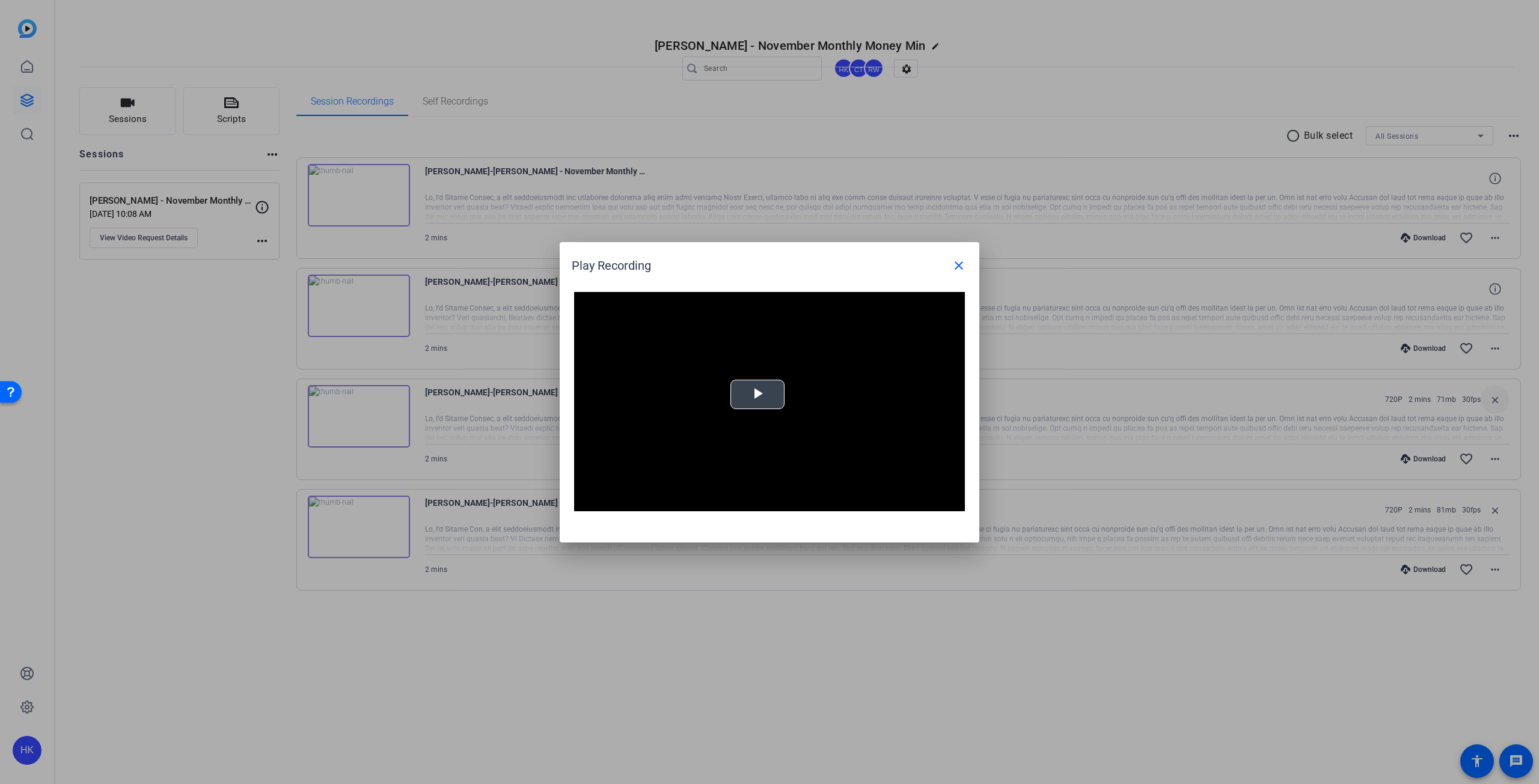
click at [757, 395] on span "Video Player" at bounding box center [757, 395] width 0 height 0
click at [995, 185] on div at bounding box center [769, 392] width 1539 height 784
